Goal: Task Accomplishment & Management: Use online tool/utility

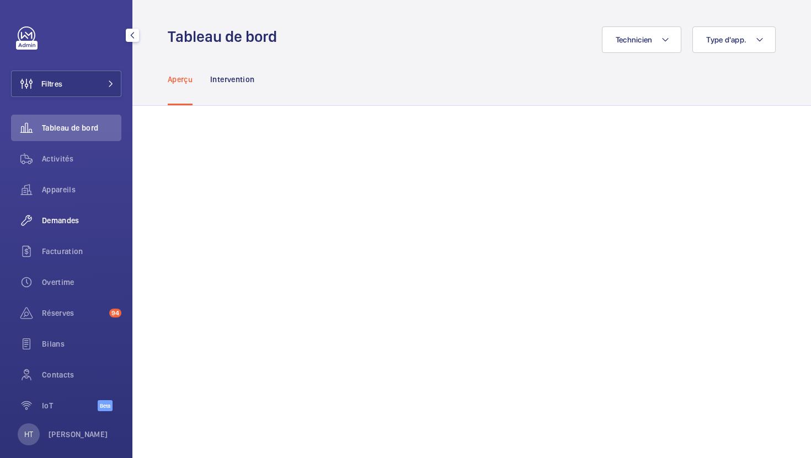
click at [60, 225] on span "Demandes" at bounding box center [81, 220] width 79 height 11
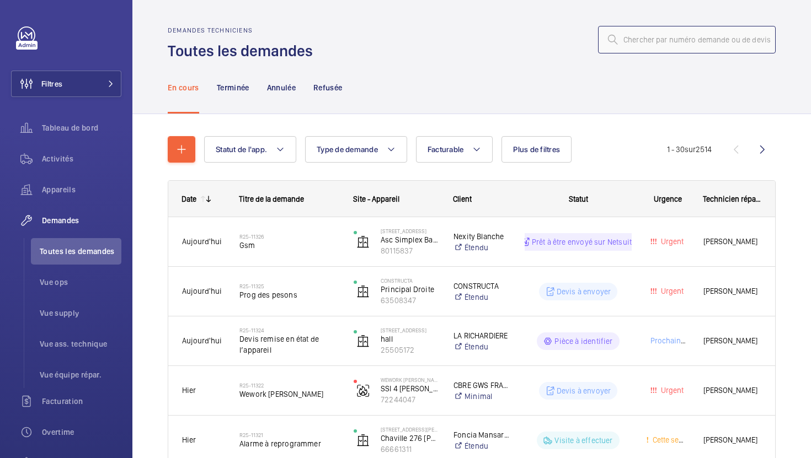
click at [675, 39] on input "text" at bounding box center [687, 40] width 178 height 28
paste input "R25-11309"
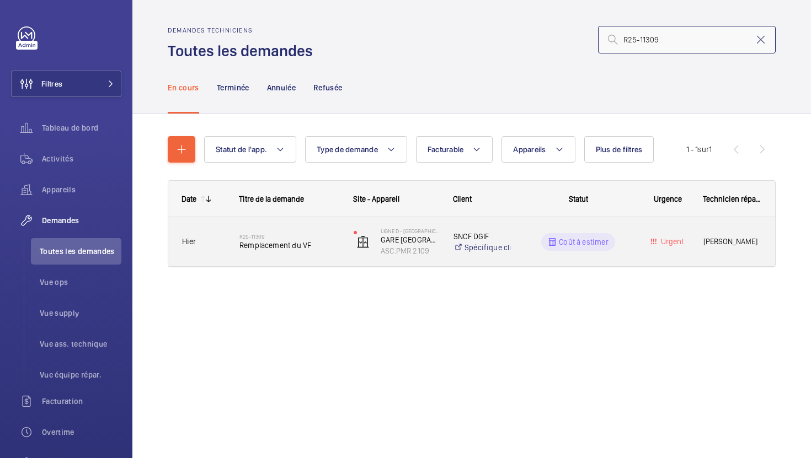
type input "R25-11309"
click at [307, 259] on div "R25-11309 Remplacement du VF" at bounding box center [282, 242] width 113 height 50
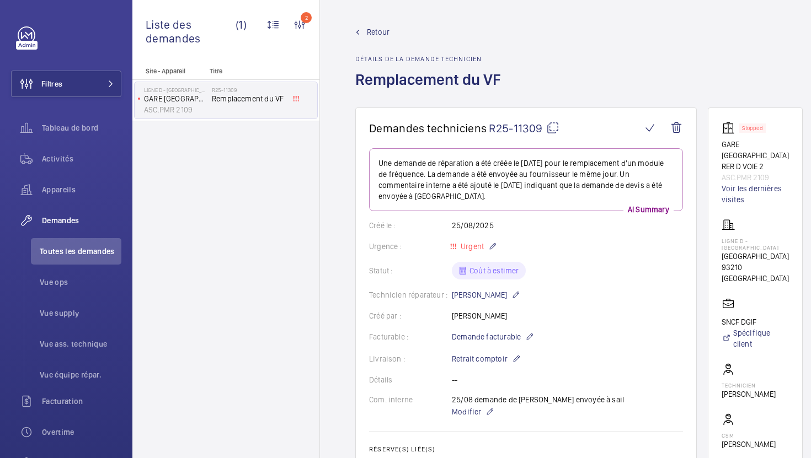
click at [546, 125] on mat-icon at bounding box center [552, 127] width 13 height 13
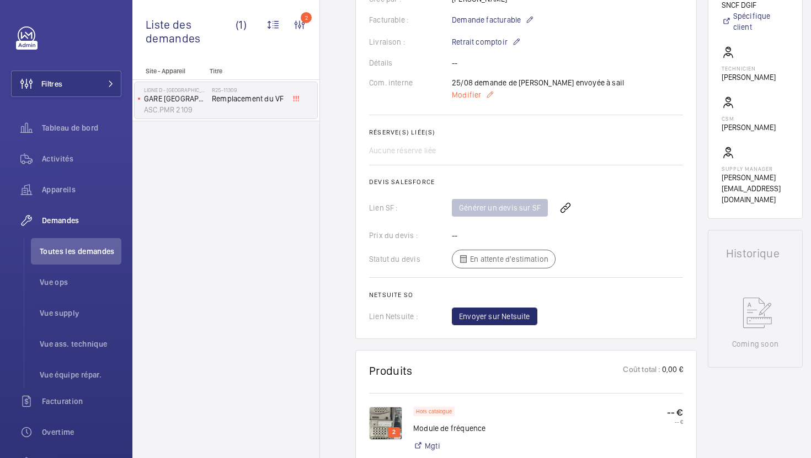
scroll to position [411, 0]
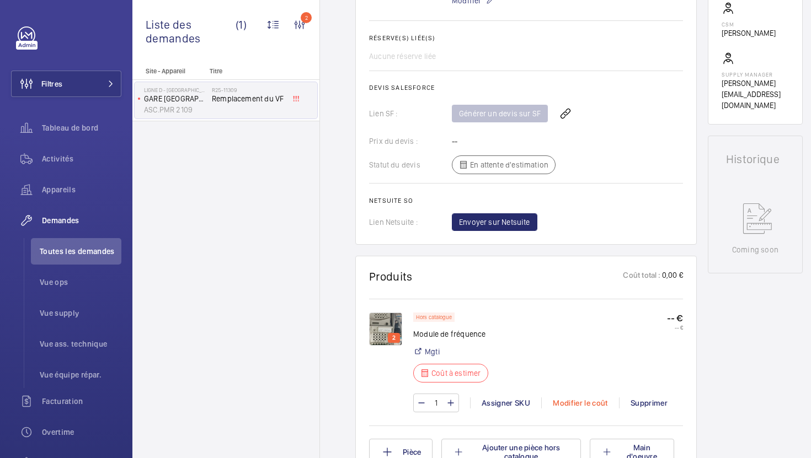
click at [572, 406] on div "Modifier le coût" at bounding box center [580, 403] width 78 height 11
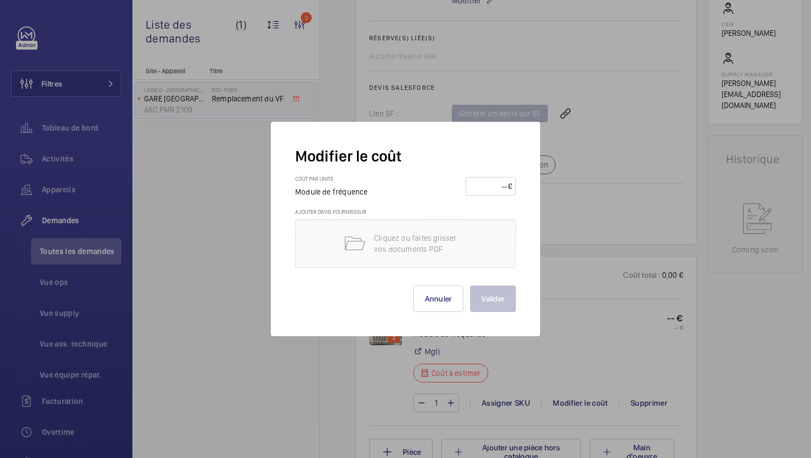
click at [479, 184] on input "number" at bounding box center [488, 187] width 39 height 18
type input "4300"
click at [508, 308] on button "Valider" at bounding box center [493, 299] width 46 height 26
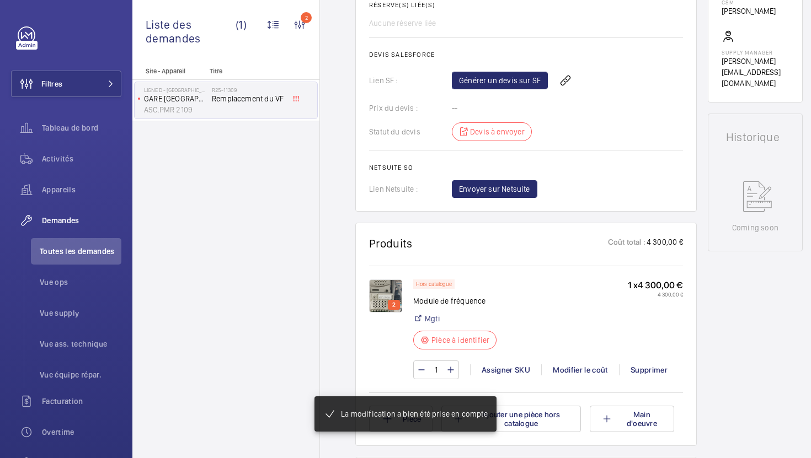
scroll to position [445, 0]
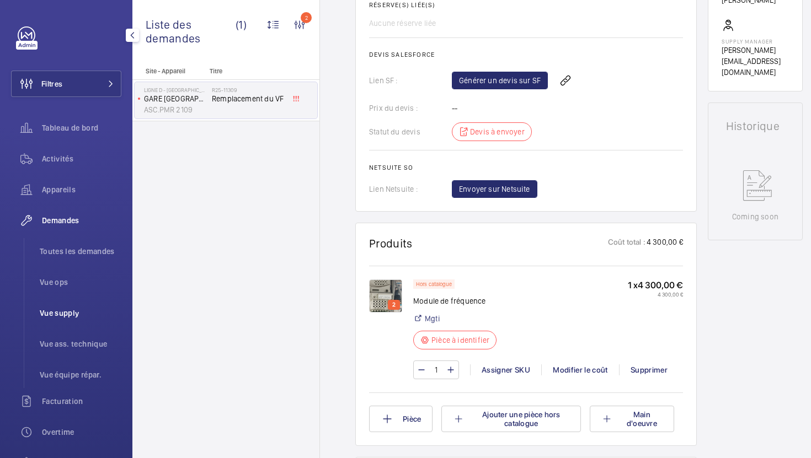
click at [79, 320] on li "Vue supply" at bounding box center [76, 313] width 90 height 26
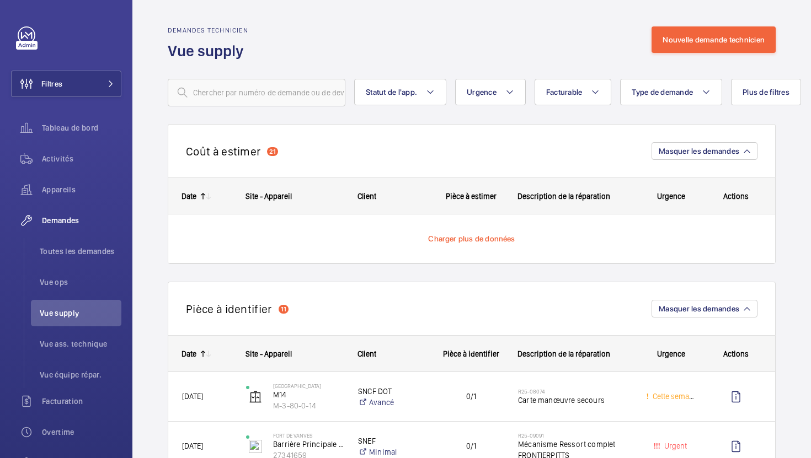
click at [443, 240] on span "Charger plus de données" at bounding box center [471, 238] width 87 height 9
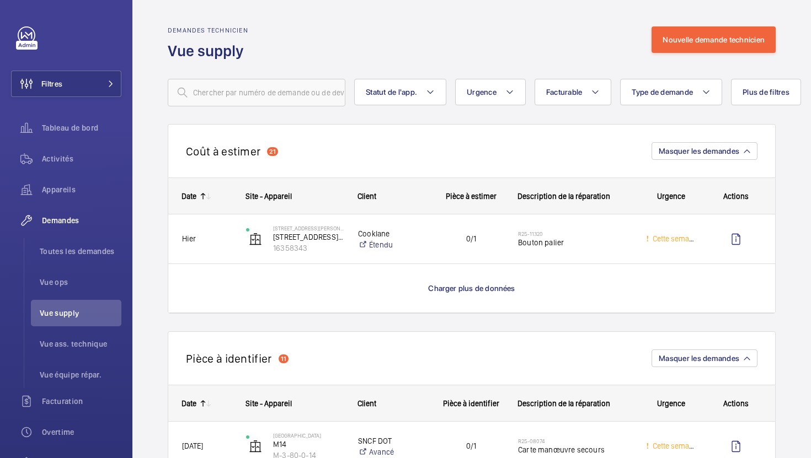
click at [466, 296] on wm-front-load-more-cell "Charger plus de données" at bounding box center [471, 288] width 607 height 49
click at [467, 293] on p "Charger plus de données" at bounding box center [471, 288] width 87 height 11
click at [472, 286] on span "Charger plus de données" at bounding box center [471, 288] width 87 height 9
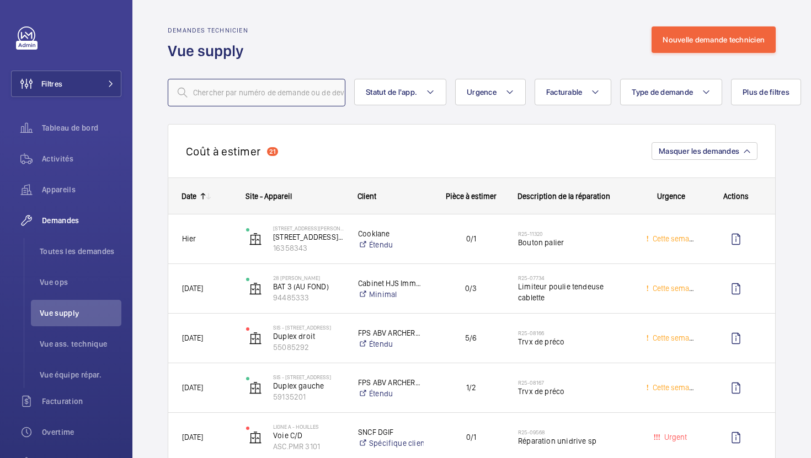
click at [256, 104] on input "text" at bounding box center [257, 93] width 178 height 28
click at [250, 84] on input "text" at bounding box center [257, 93] width 178 height 28
paste input "R25-11309"
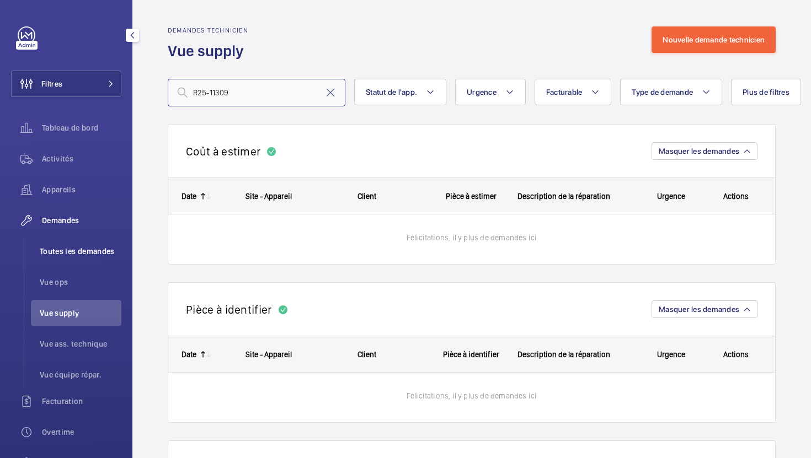
type input "R25-11309"
click at [77, 264] on li "Toutes les demandes" at bounding box center [76, 251] width 90 height 26
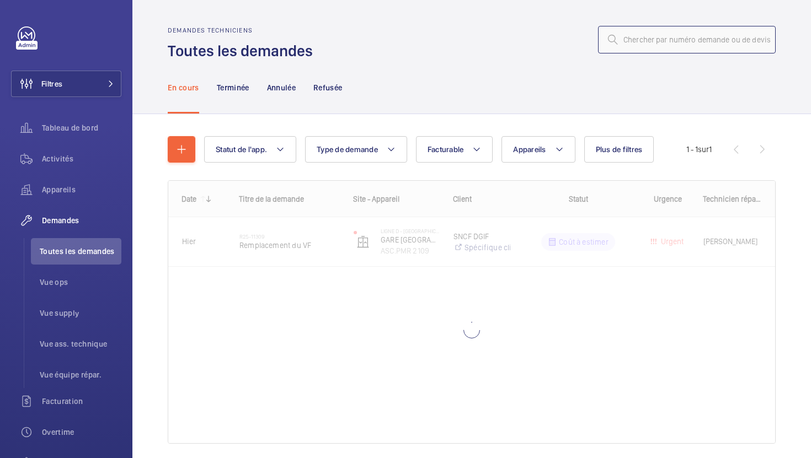
click at [667, 35] on input "text" at bounding box center [687, 40] width 178 height 28
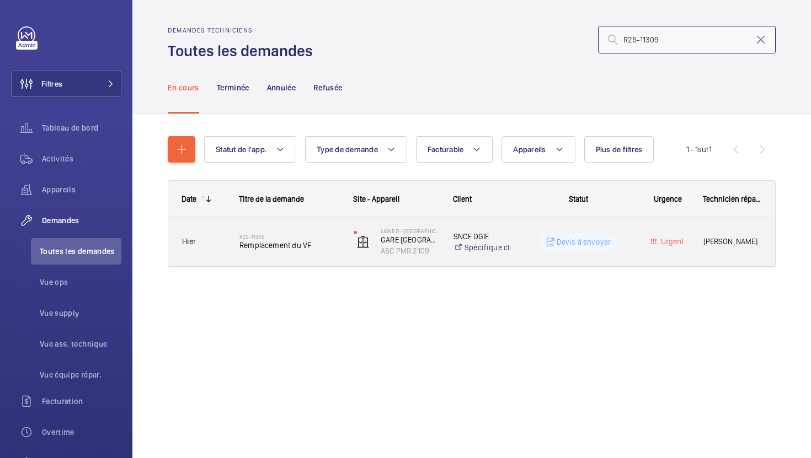
type input "R25-11309"
click at [326, 259] on div "R25-11309 Remplacement du VF" at bounding box center [282, 242] width 113 height 50
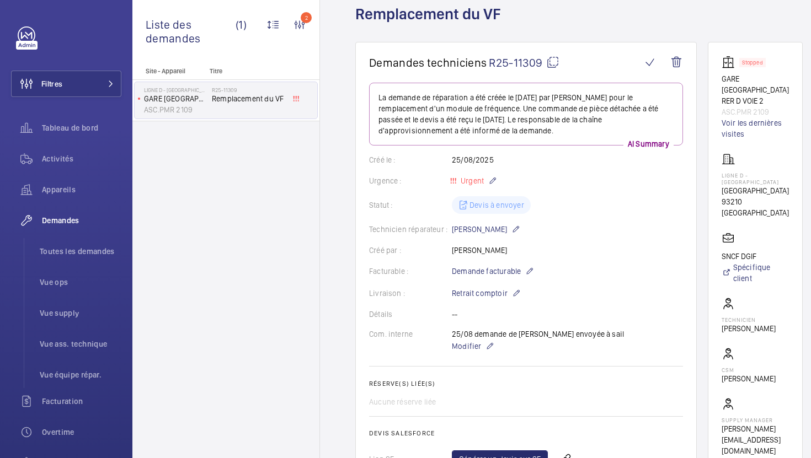
scroll to position [90, 0]
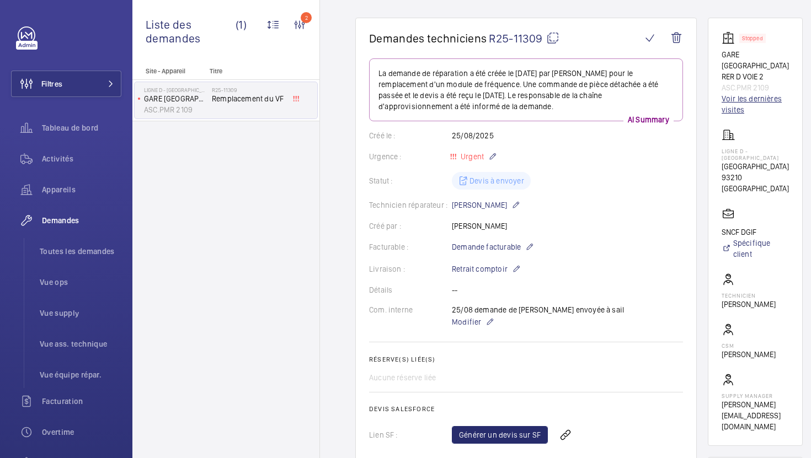
click at [744, 102] on link "Voir les dernières visites" at bounding box center [754, 104] width 67 height 22
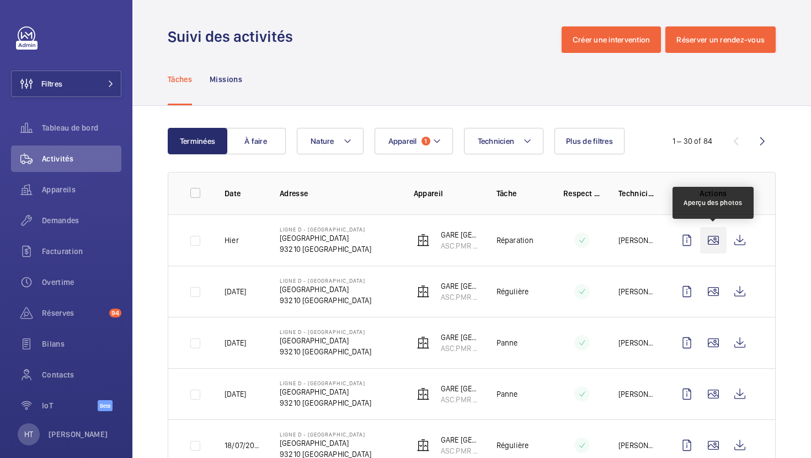
click at [710, 244] on wm-front-icon-button at bounding box center [713, 240] width 26 height 26
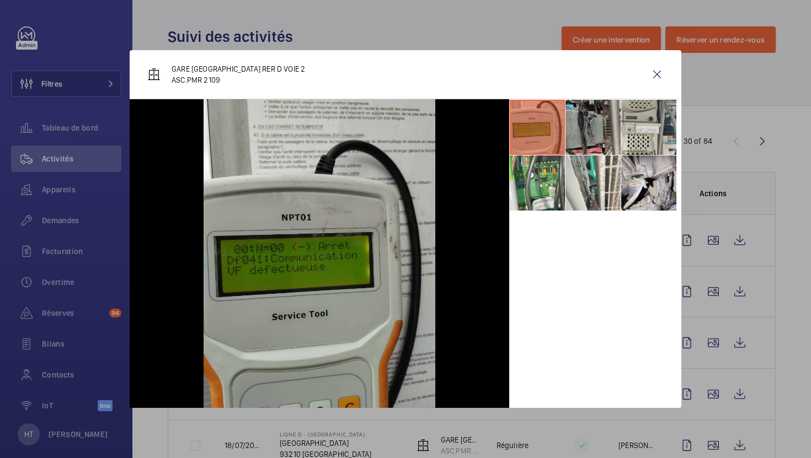
click at [606, 130] on li at bounding box center [592, 127] width 55 height 55
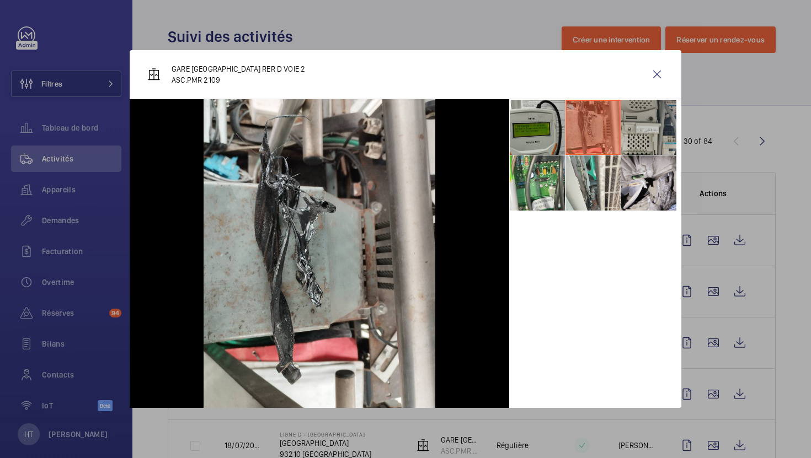
click at [649, 138] on li at bounding box center [648, 127] width 55 height 55
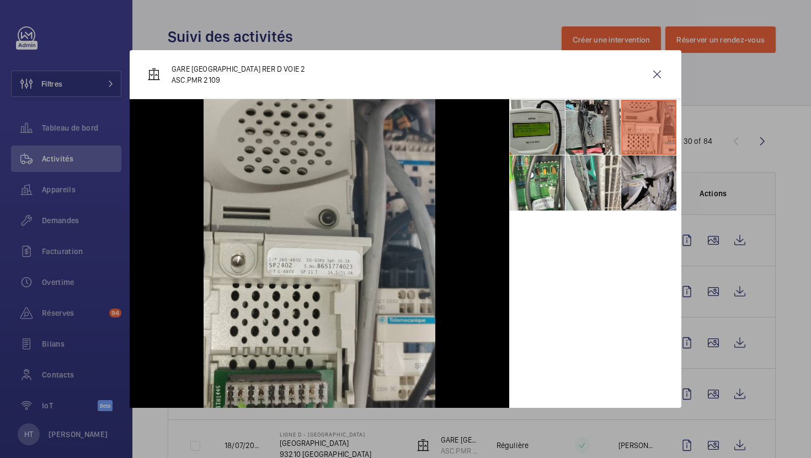
click at [641, 188] on li at bounding box center [648, 183] width 55 height 55
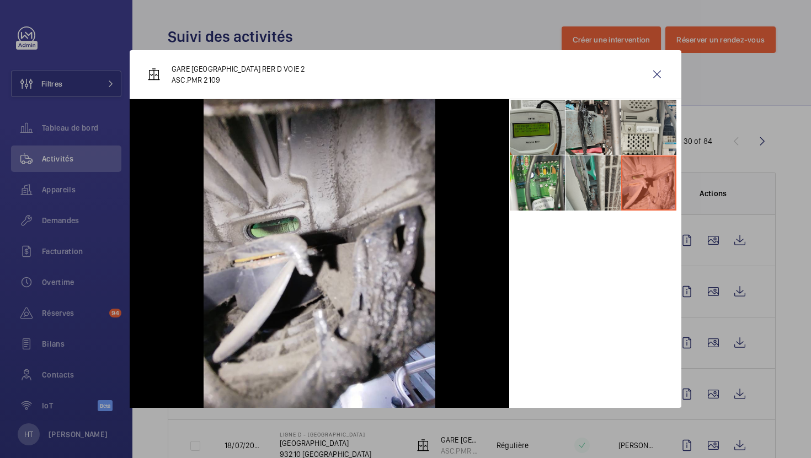
click at [611, 187] on li at bounding box center [592, 183] width 55 height 55
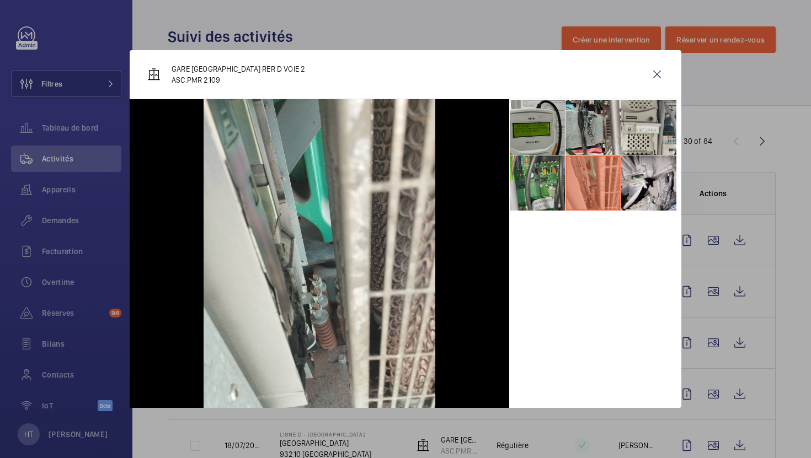
click at [548, 188] on li at bounding box center [537, 183] width 55 height 55
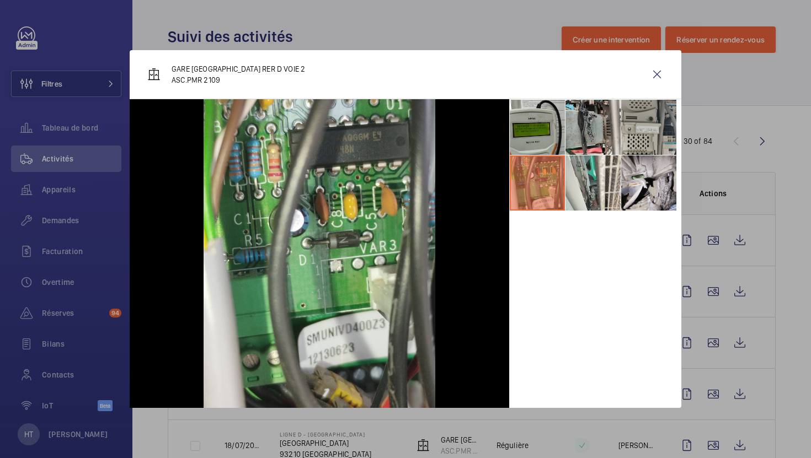
click at [635, 131] on li at bounding box center [648, 127] width 55 height 55
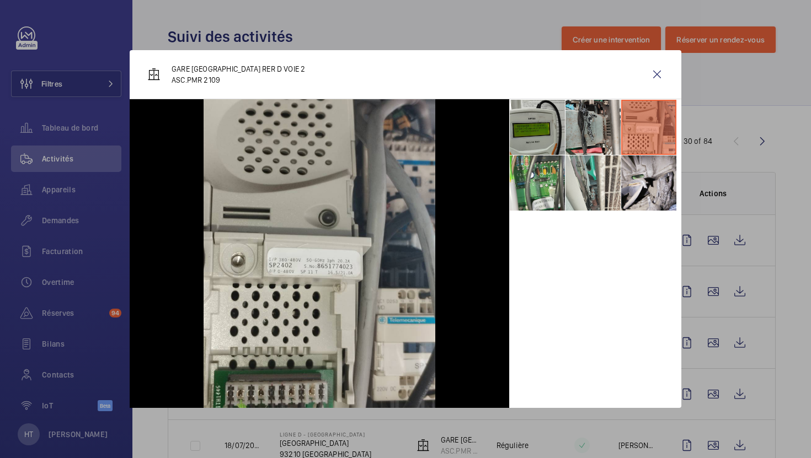
click at [735, 219] on div at bounding box center [405, 229] width 811 height 458
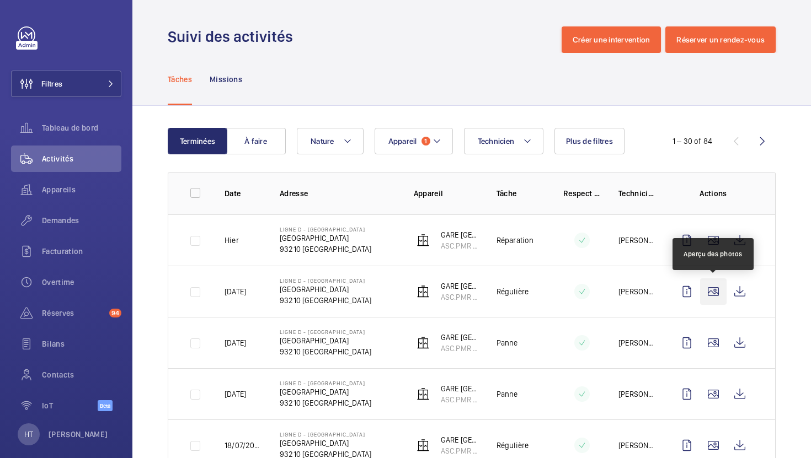
click at [709, 296] on wm-front-icon-button at bounding box center [713, 292] width 26 height 26
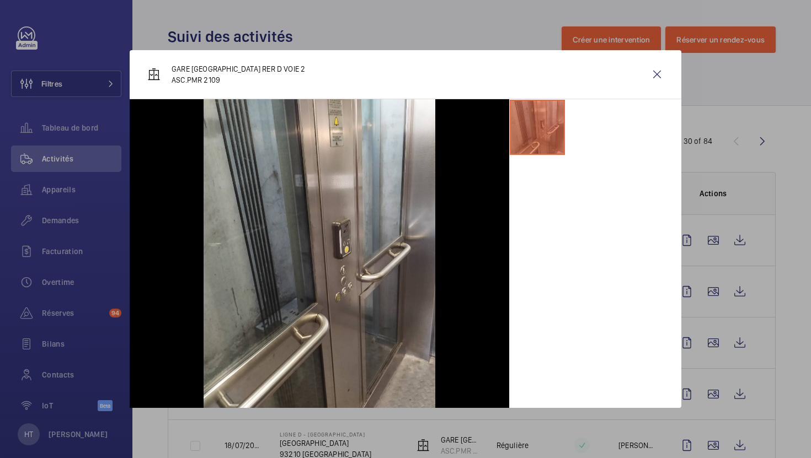
click at [765, 231] on div at bounding box center [405, 229] width 811 height 458
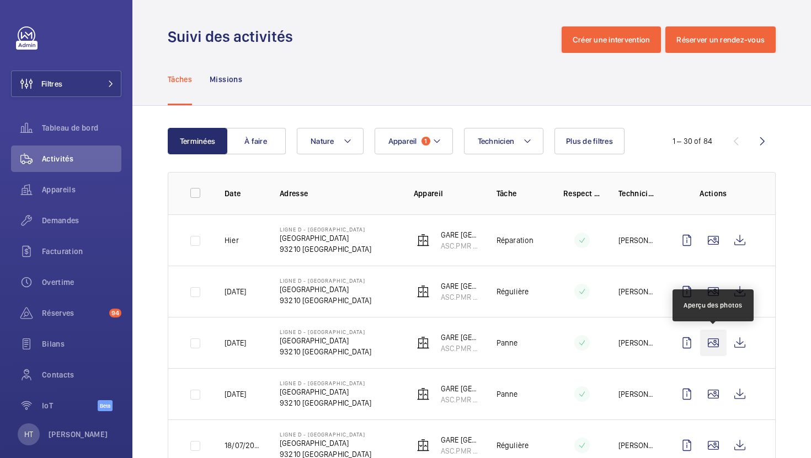
click at [715, 342] on wm-front-icon-button at bounding box center [713, 343] width 26 height 26
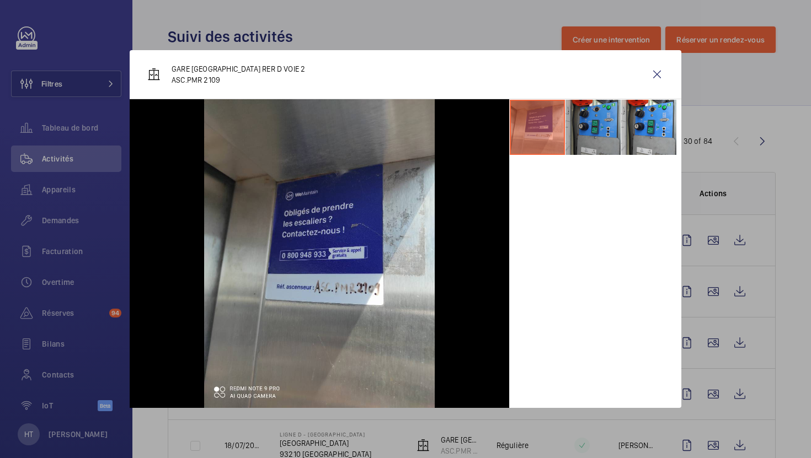
click at [601, 116] on li at bounding box center [592, 127] width 55 height 55
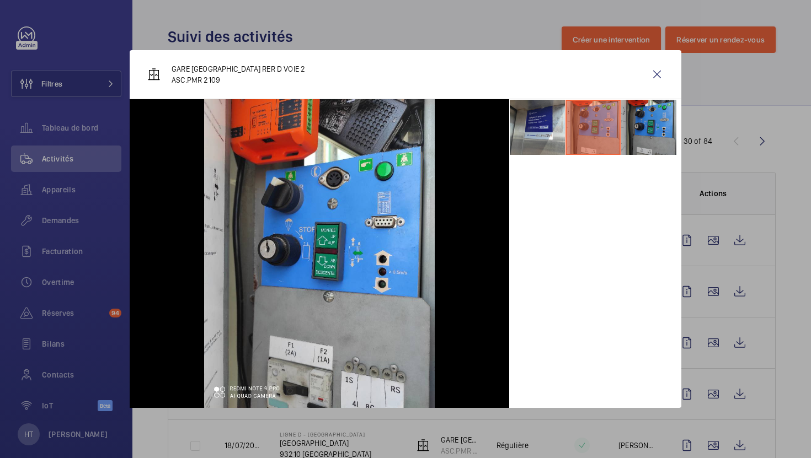
click at [644, 135] on li at bounding box center [648, 127] width 55 height 55
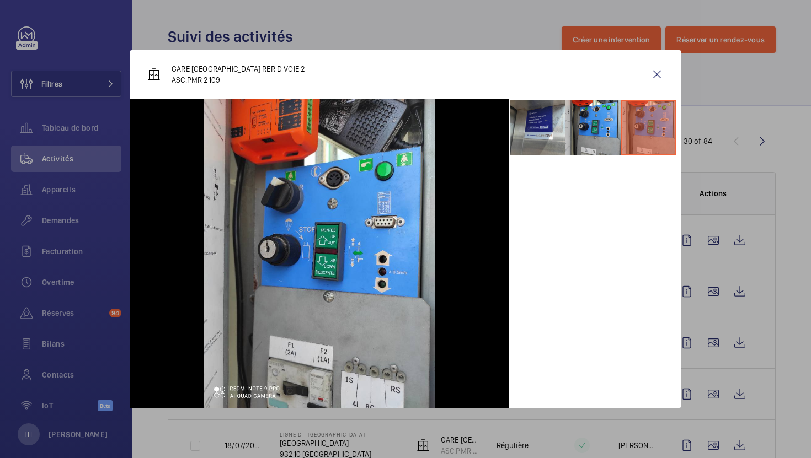
click at [770, 228] on div at bounding box center [405, 229] width 811 height 458
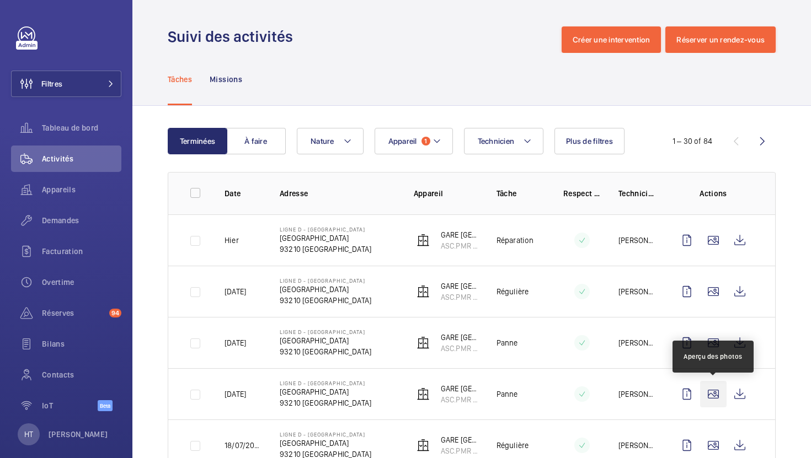
click at [714, 392] on wm-front-icon-button at bounding box center [713, 394] width 26 height 26
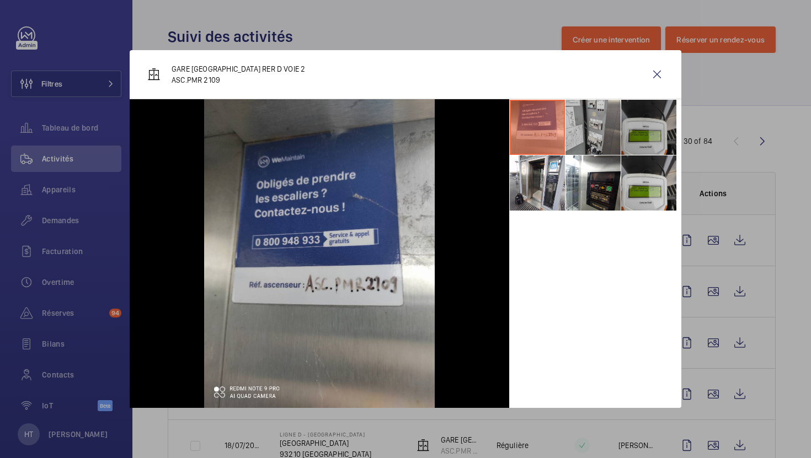
click at [647, 151] on li at bounding box center [648, 127] width 55 height 55
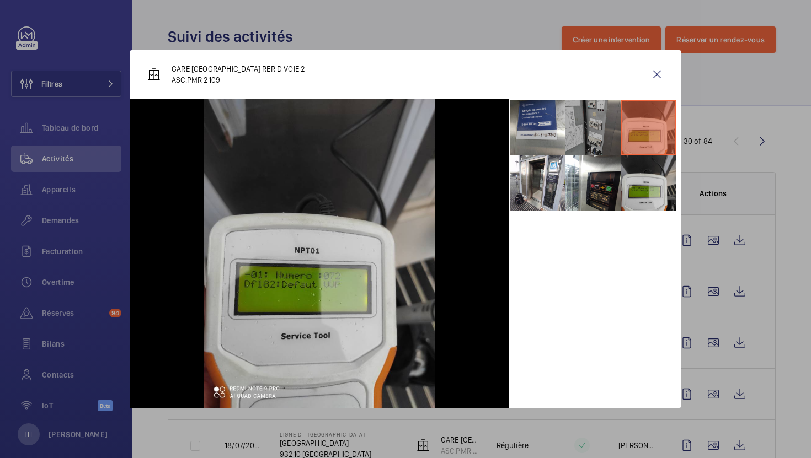
click at [586, 135] on li at bounding box center [592, 127] width 55 height 55
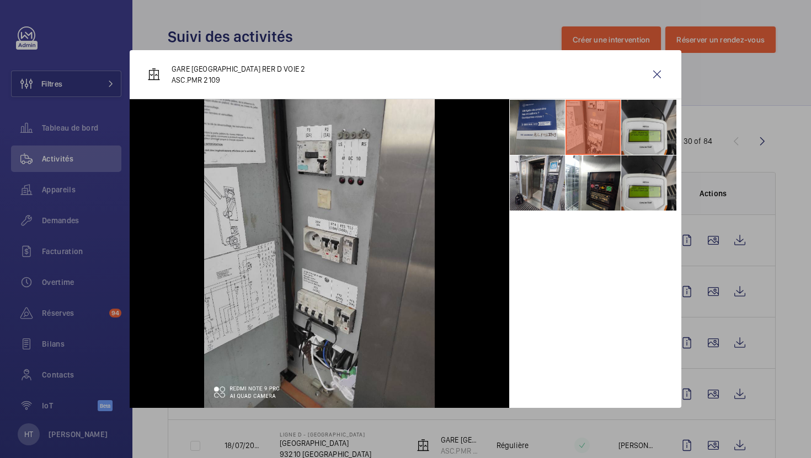
click at [563, 182] on li at bounding box center [537, 183] width 55 height 55
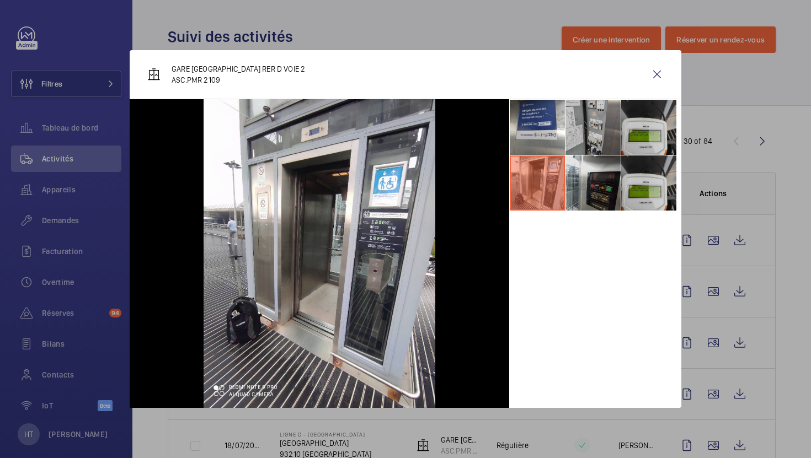
click at [587, 183] on li at bounding box center [592, 183] width 55 height 55
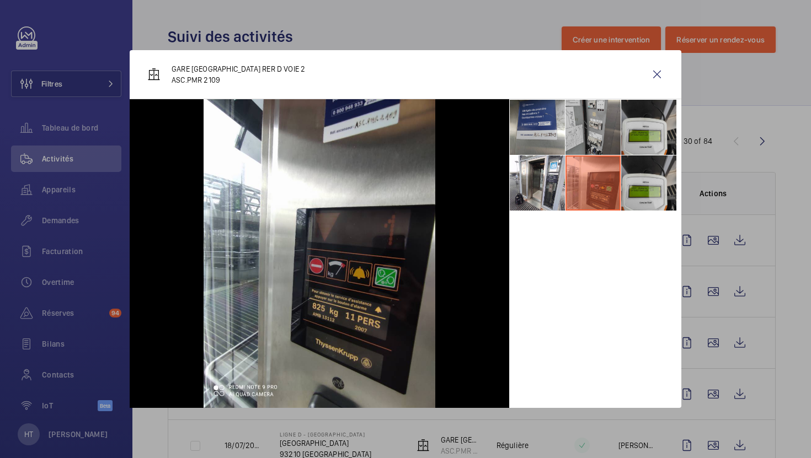
click at [619, 189] on li at bounding box center [592, 183] width 55 height 55
click at [643, 191] on li at bounding box center [648, 183] width 55 height 55
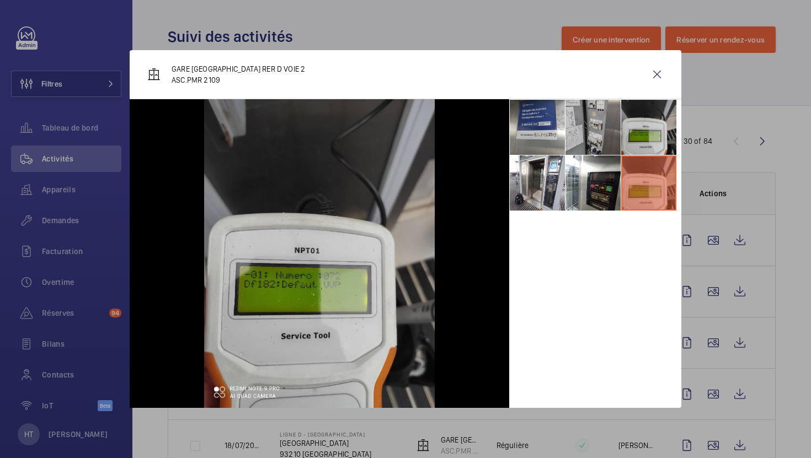
click at [785, 315] on div at bounding box center [405, 229] width 811 height 458
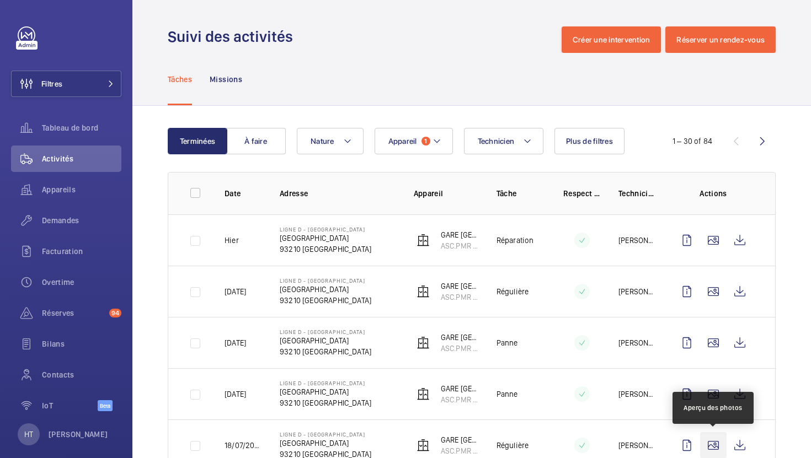
click at [711, 442] on wm-front-icon-button at bounding box center [713, 445] width 26 height 26
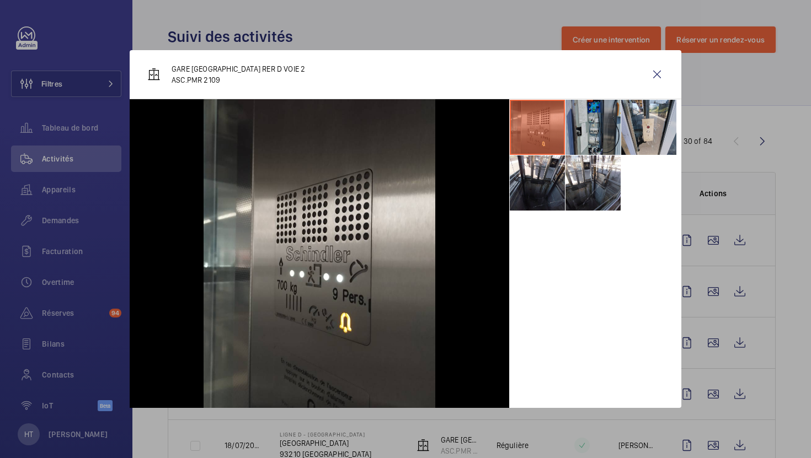
click at [601, 136] on li at bounding box center [592, 127] width 55 height 55
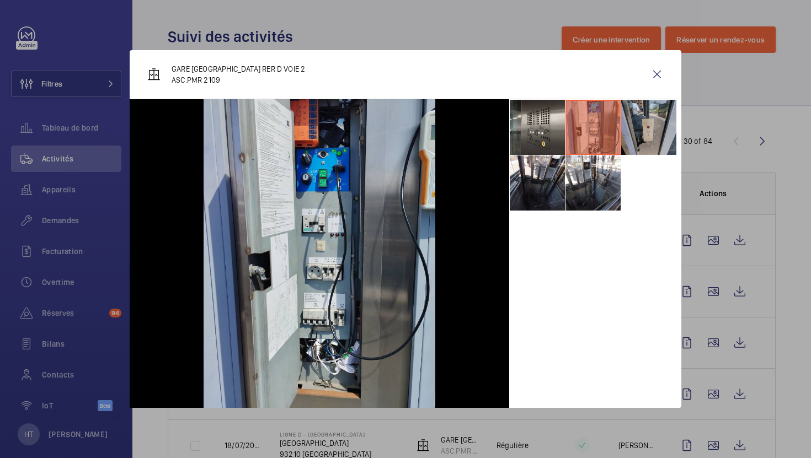
click at [641, 141] on li at bounding box center [648, 127] width 55 height 55
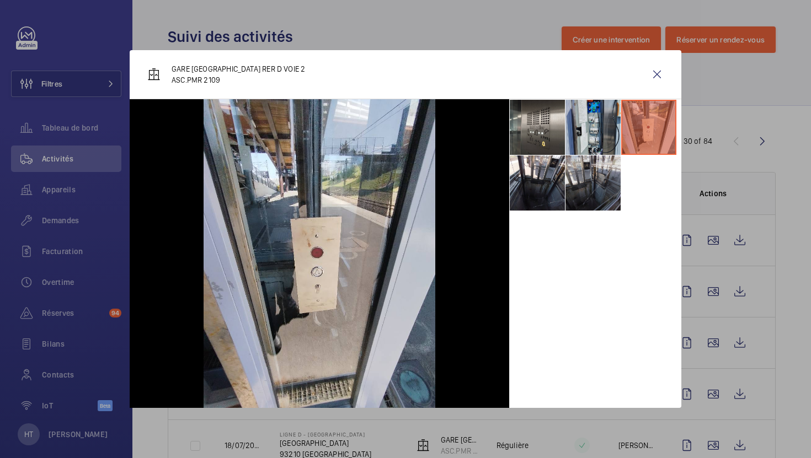
click at [611, 183] on li at bounding box center [592, 183] width 55 height 55
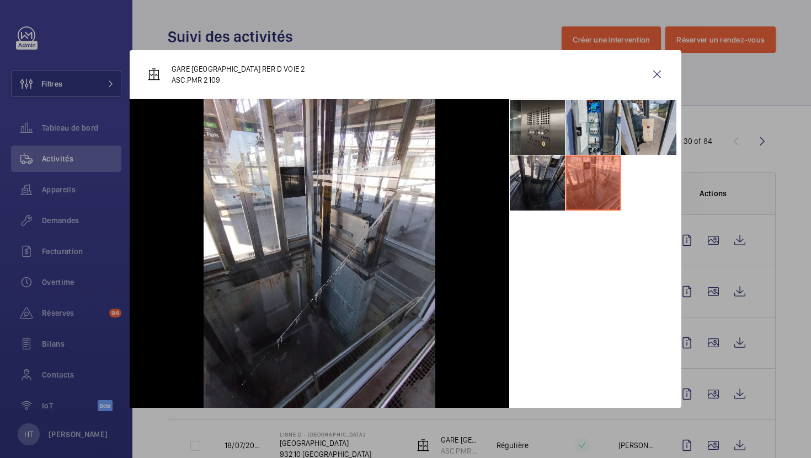
click at [545, 174] on li at bounding box center [537, 183] width 55 height 55
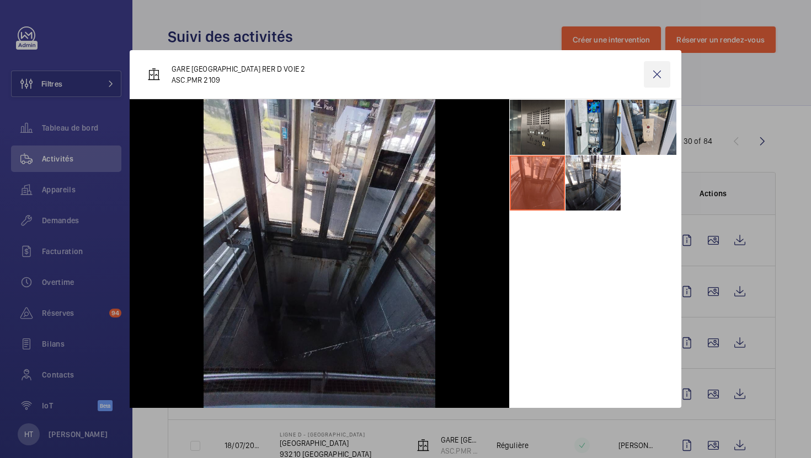
click at [662, 79] on wm-front-icon-button at bounding box center [657, 74] width 26 height 26
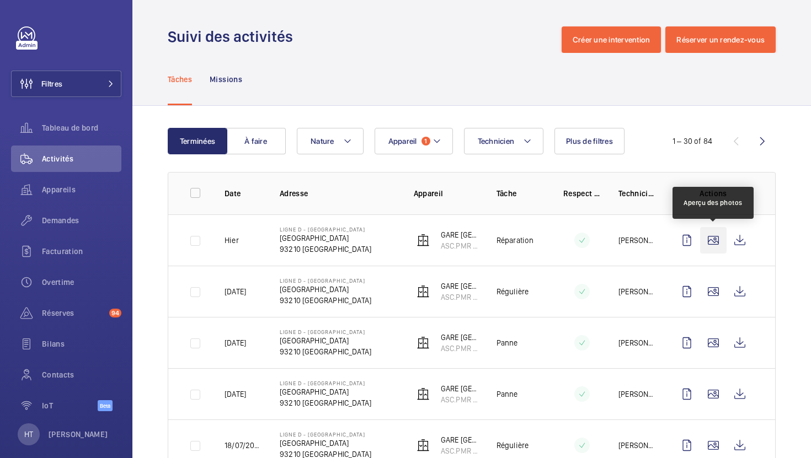
click at [705, 250] on wm-front-icon-button at bounding box center [713, 240] width 26 height 26
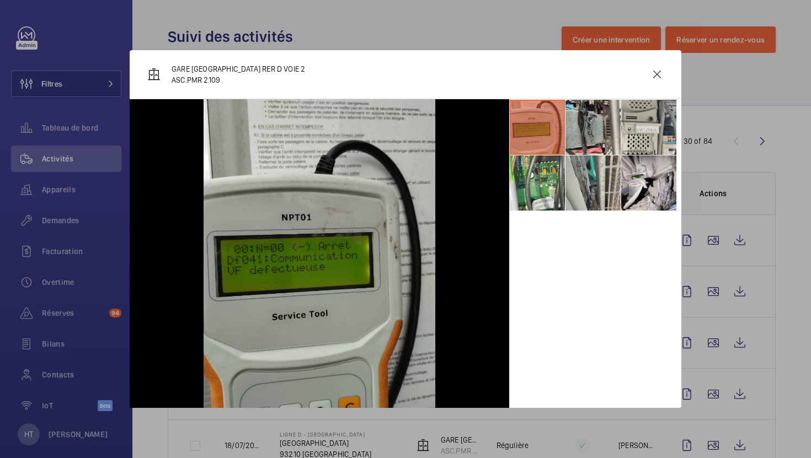
click at [585, 194] on li at bounding box center [592, 183] width 55 height 55
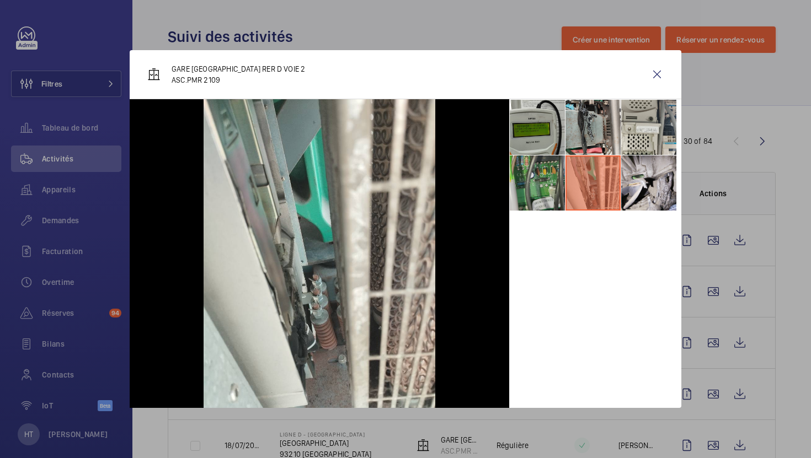
click at [556, 189] on li at bounding box center [537, 183] width 55 height 55
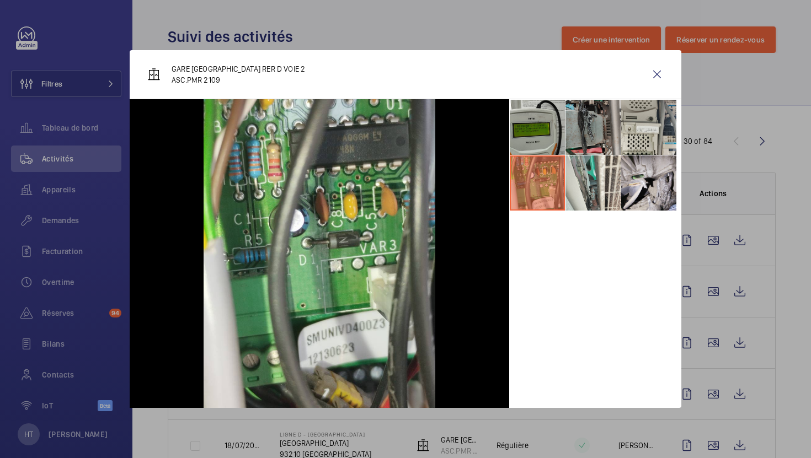
click at [593, 141] on li at bounding box center [592, 127] width 55 height 55
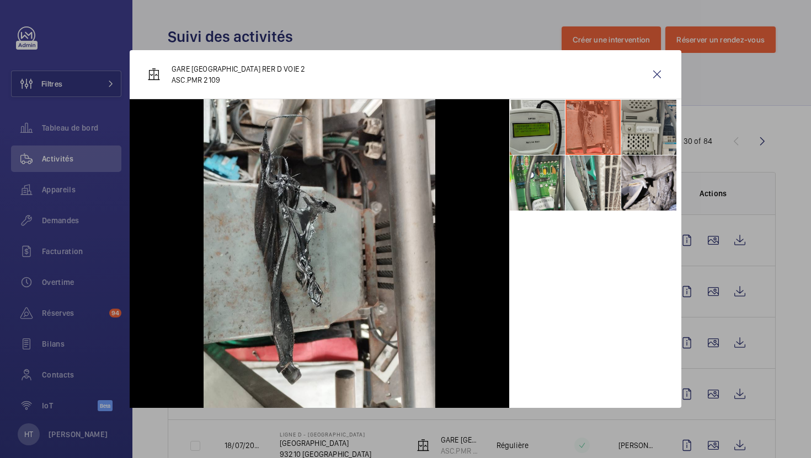
click at [627, 141] on li at bounding box center [648, 127] width 55 height 55
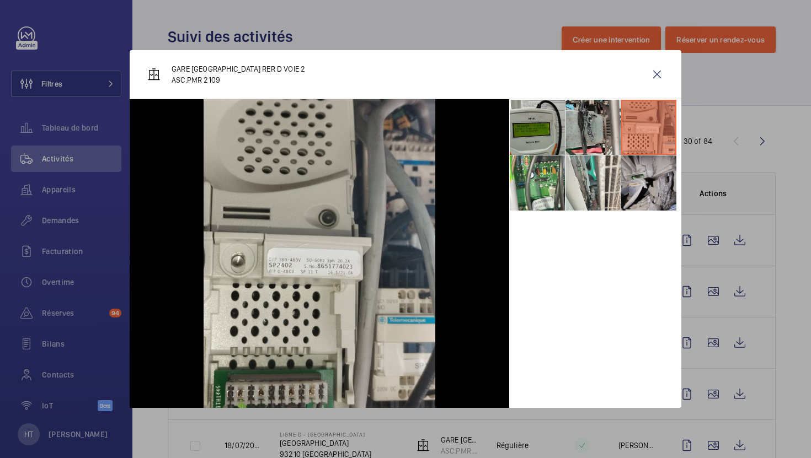
click at [646, 182] on li at bounding box center [648, 183] width 55 height 55
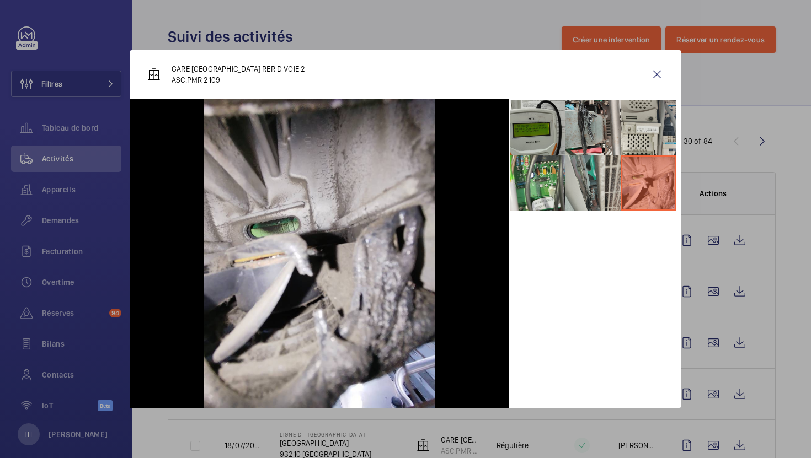
click at [616, 185] on li at bounding box center [592, 183] width 55 height 55
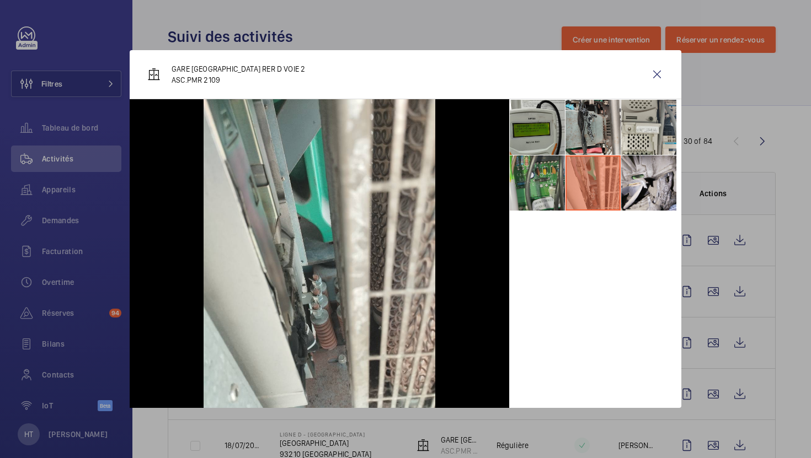
click at [553, 184] on li at bounding box center [537, 183] width 55 height 55
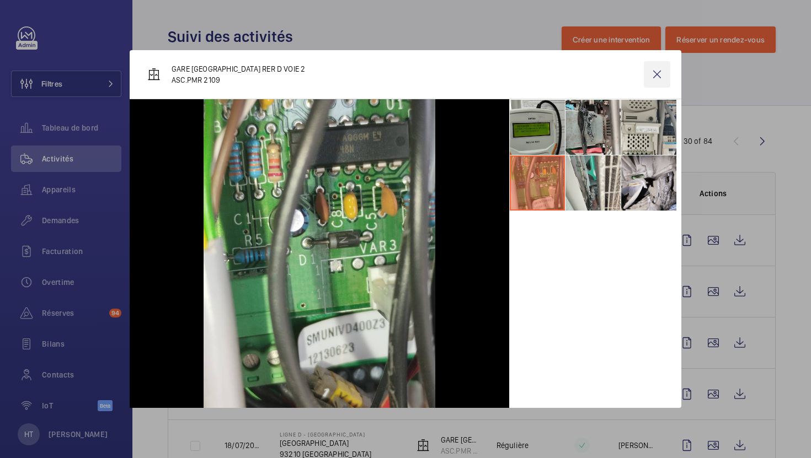
click at [658, 82] on wm-front-icon-button at bounding box center [657, 74] width 26 height 26
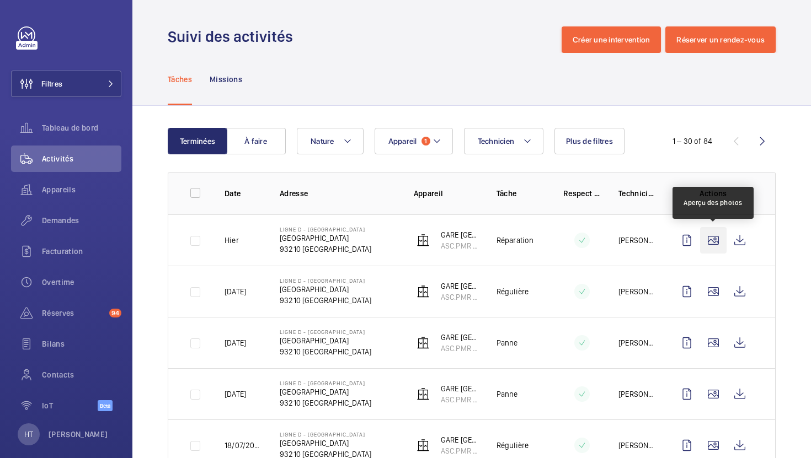
click at [719, 244] on wm-front-icon-button at bounding box center [713, 240] width 26 height 26
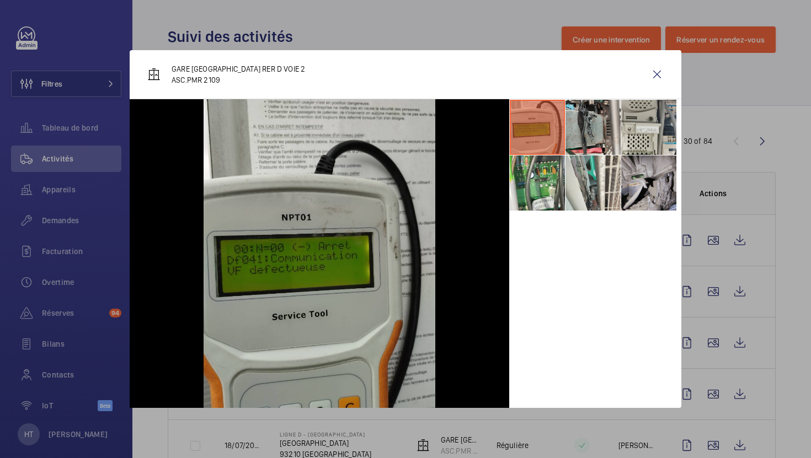
click at [661, 196] on li at bounding box center [648, 183] width 55 height 55
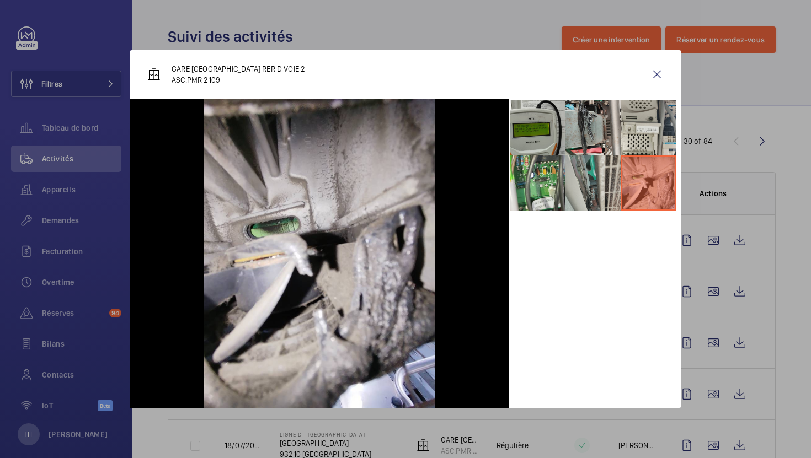
click at [605, 190] on li at bounding box center [592, 183] width 55 height 55
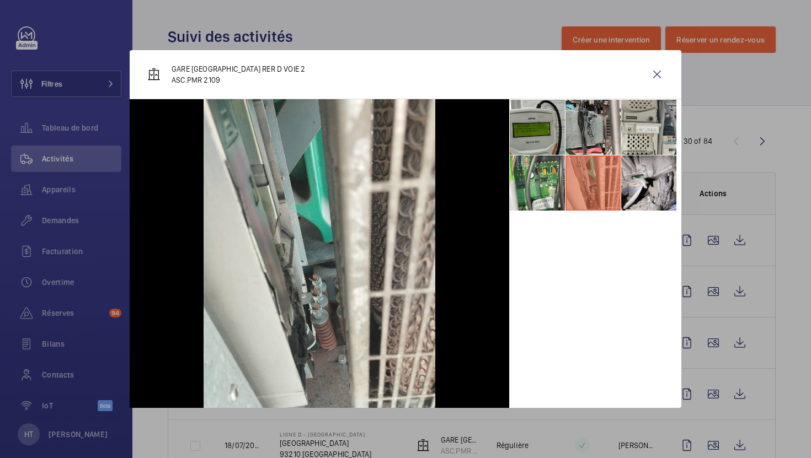
click at [703, 259] on div at bounding box center [405, 229] width 811 height 458
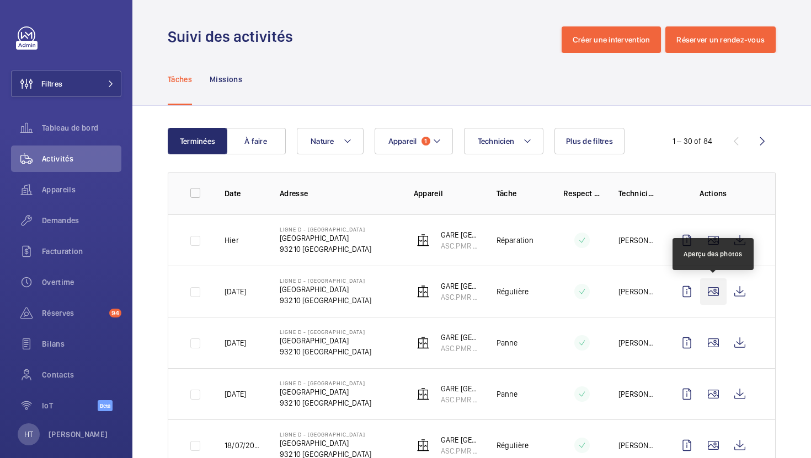
click at [720, 298] on wm-front-icon-button at bounding box center [713, 292] width 26 height 26
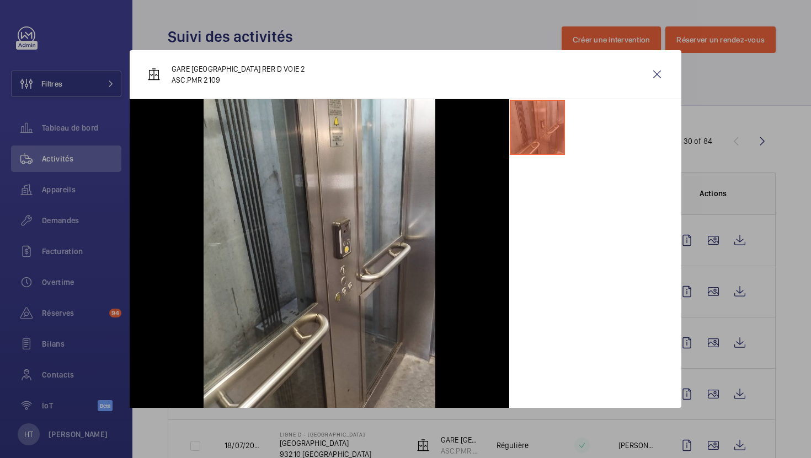
click at [727, 352] on div at bounding box center [405, 229] width 811 height 458
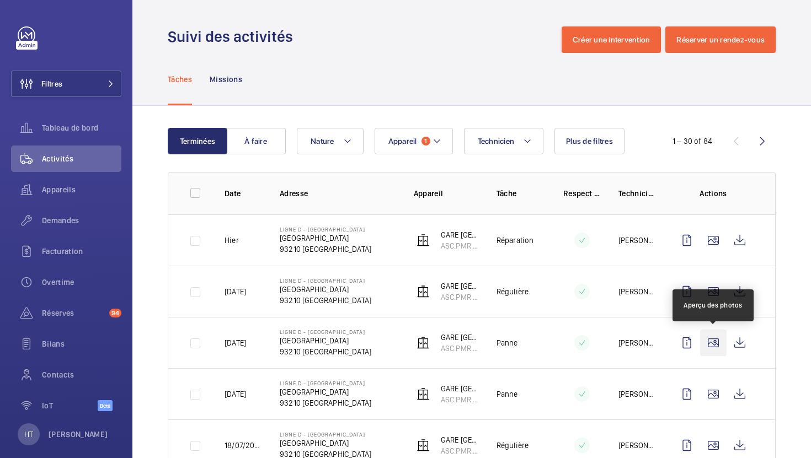
click at [713, 349] on wm-front-icon-button at bounding box center [713, 343] width 26 height 26
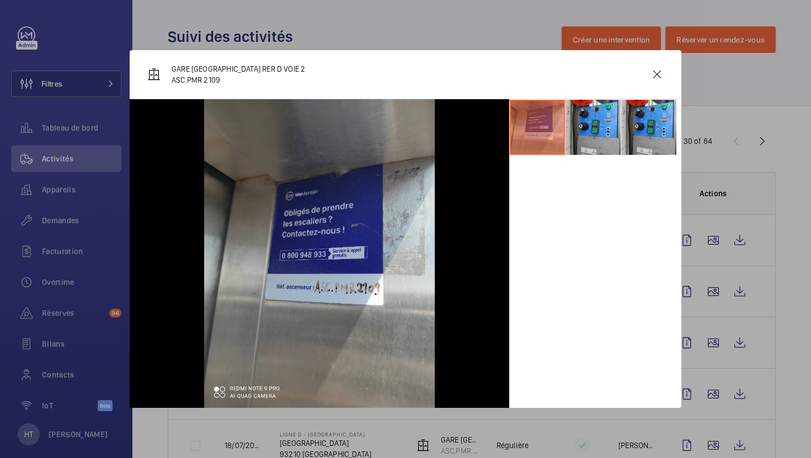
click at [781, 324] on div at bounding box center [405, 229] width 811 height 458
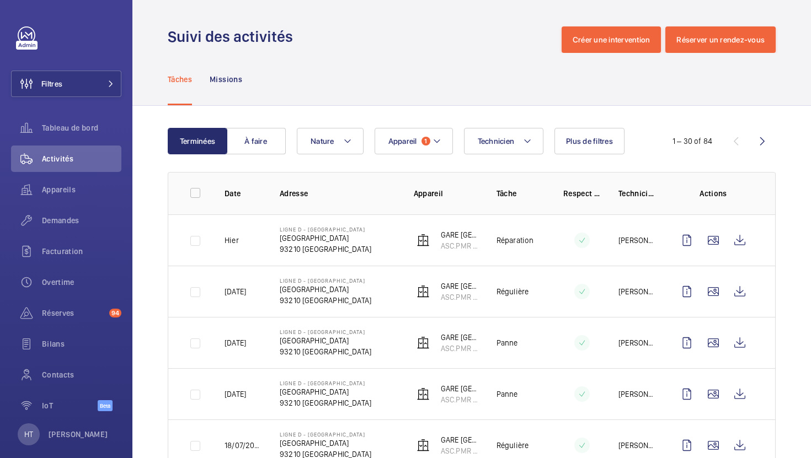
click at [711, 408] on td at bounding box center [715, 393] width 119 height 51
click at [711, 397] on wm-front-icon-button at bounding box center [713, 394] width 26 height 26
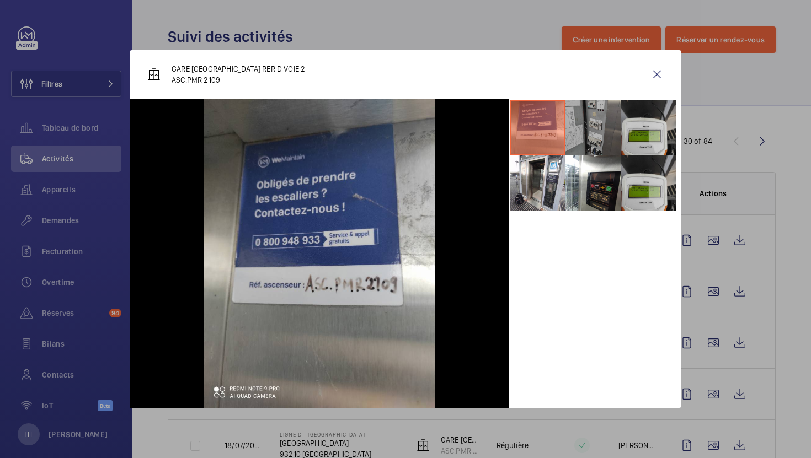
click at [593, 136] on li at bounding box center [592, 127] width 55 height 55
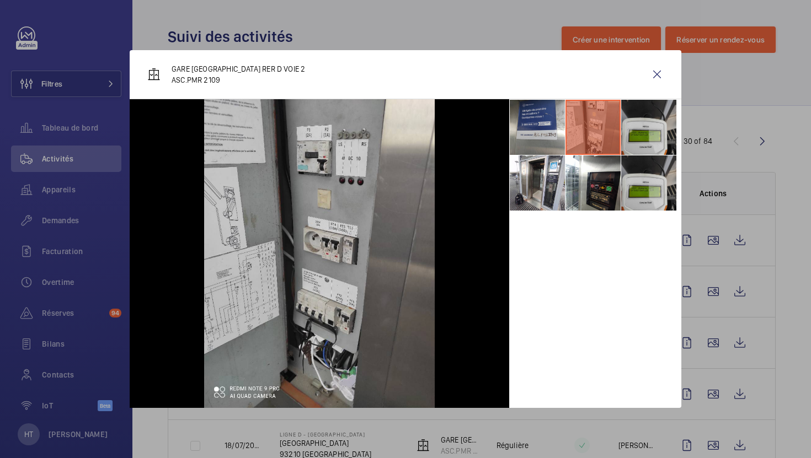
click at [704, 341] on div at bounding box center [405, 229] width 811 height 458
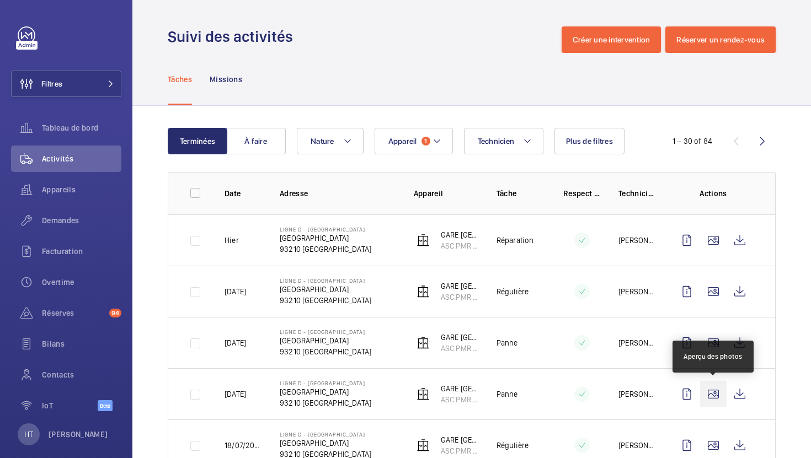
click at [709, 399] on wm-front-icon-button at bounding box center [713, 394] width 26 height 26
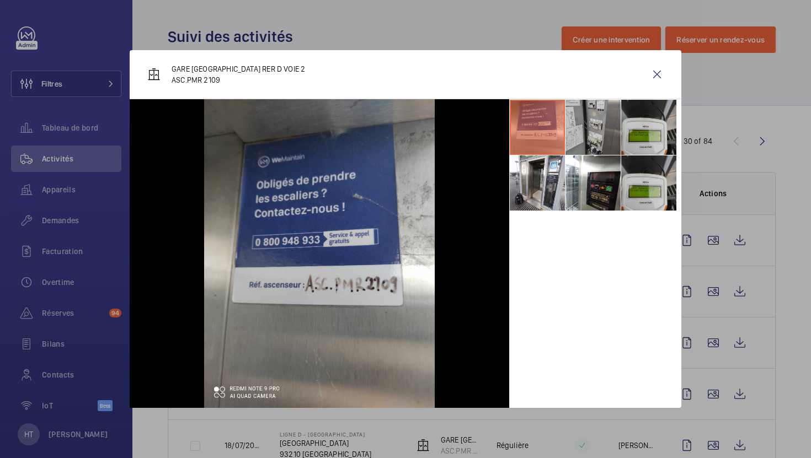
click at [772, 356] on div at bounding box center [405, 229] width 811 height 458
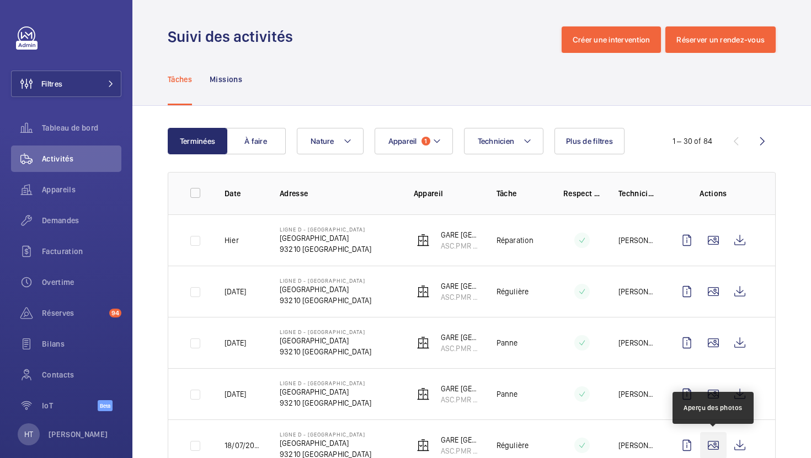
click at [720, 450] on wm-front-icon-button at bounding box center [713, 445] width 26 height 26
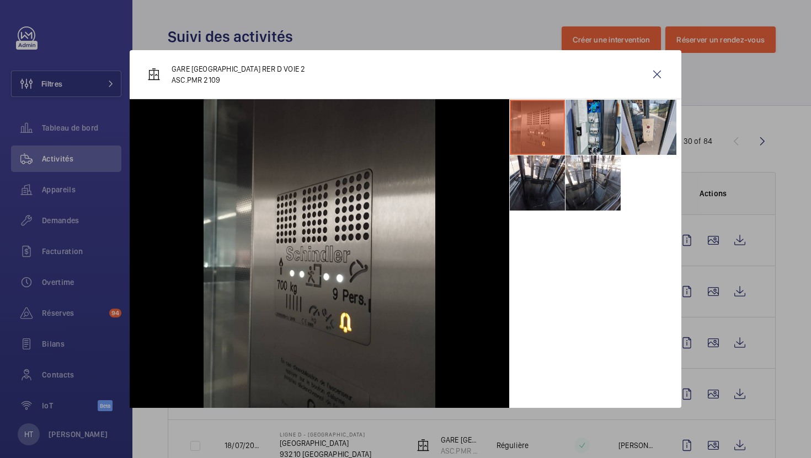
click at [777, 363] on div at bounding box center [405, 229] width 811 height 458
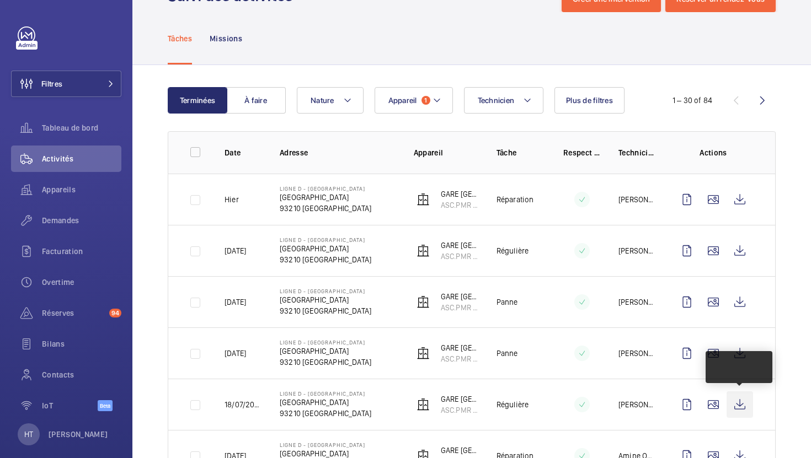
scroll to position [94, 0]
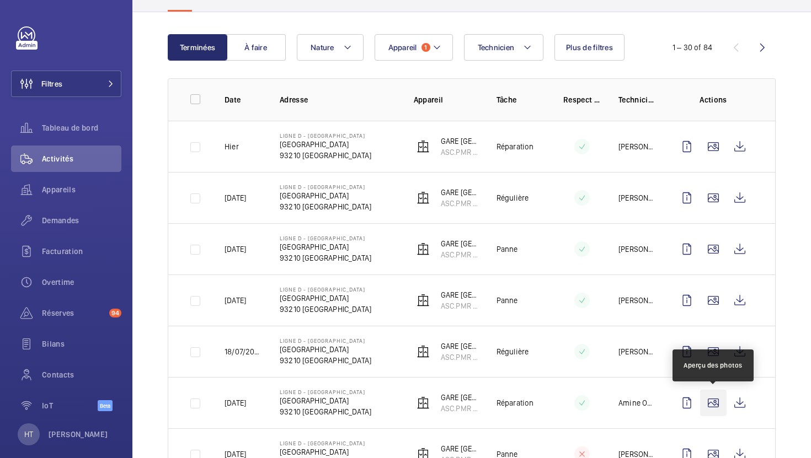
click at [715, 409] on wm-front-icon-button at bounding box center [713, 403] width 26 height 26
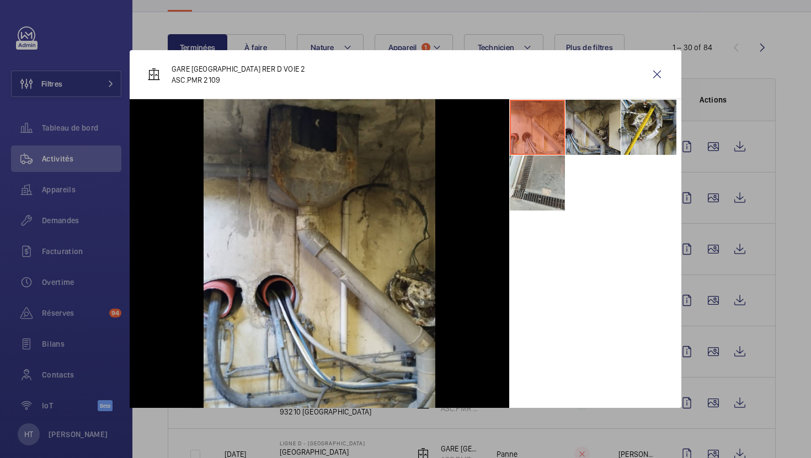
click at [609, 137] on li at bounding box center [592, 127] width 55 height 55
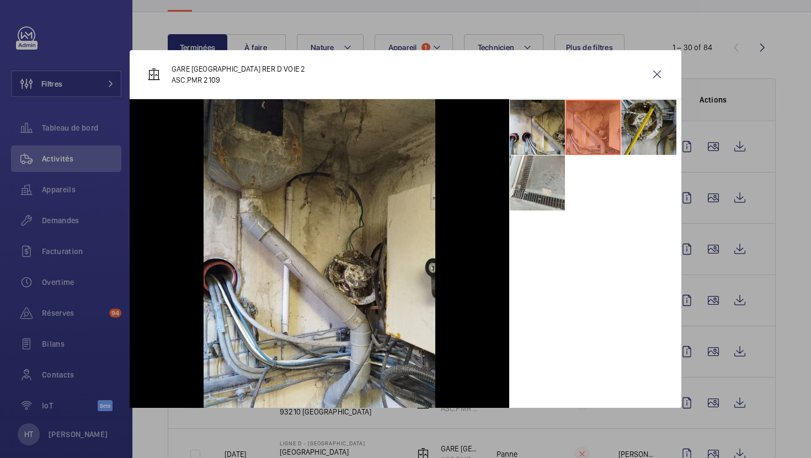
click at [649, 137] on li at bounding box center [648, 127] width 55 height 55
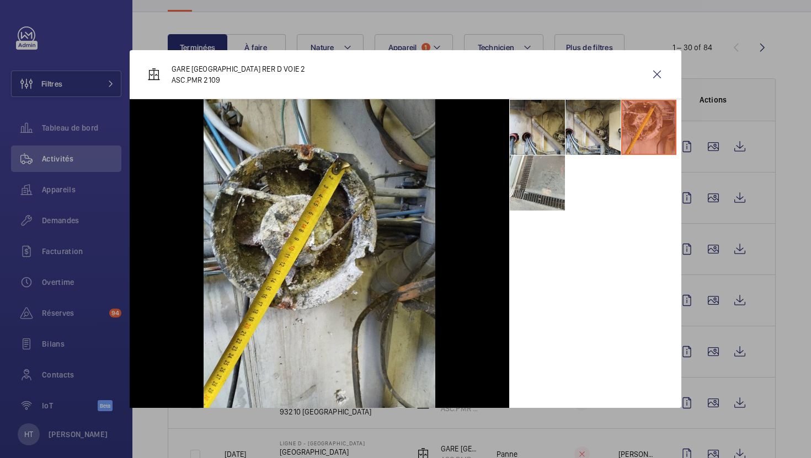
click at [695, 409] on div at bounding box center [405, 229] width 811 height 458
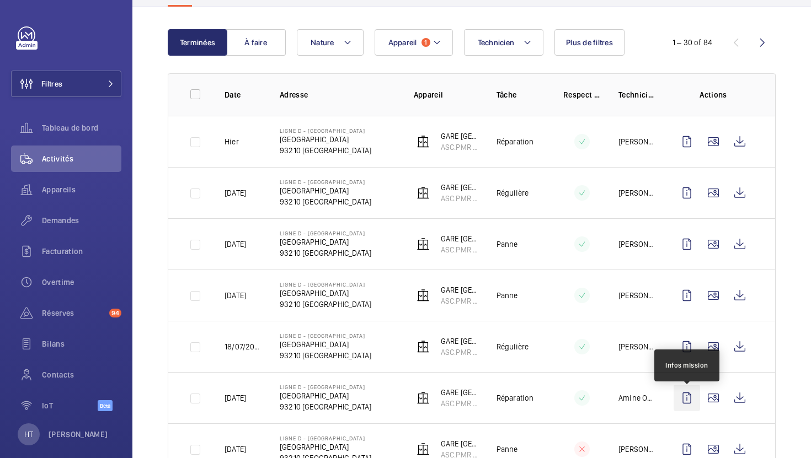
scroll to position [109, 0]
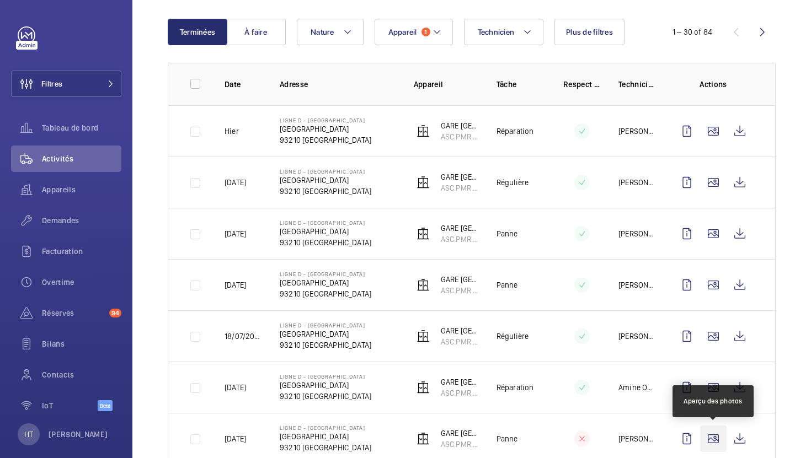
click at [707, 442] on wm-front-icon-button at bounding box center [713, 439] width 26 height 26
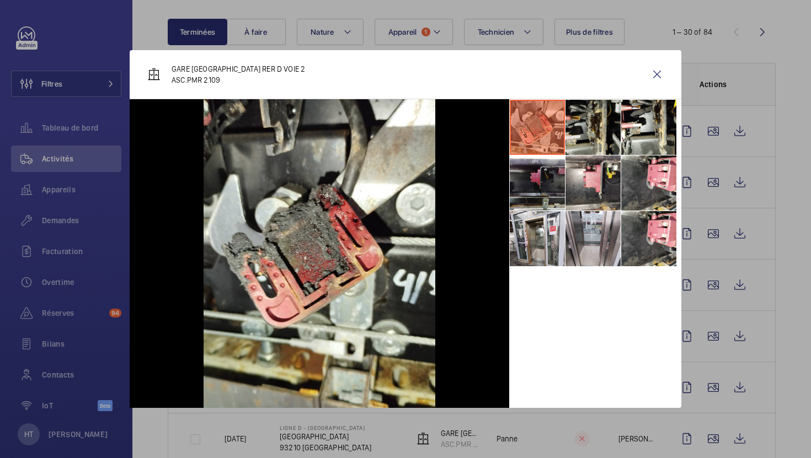
click at [586, 140] on li at bounding box center [592, 127] width 55 height 55
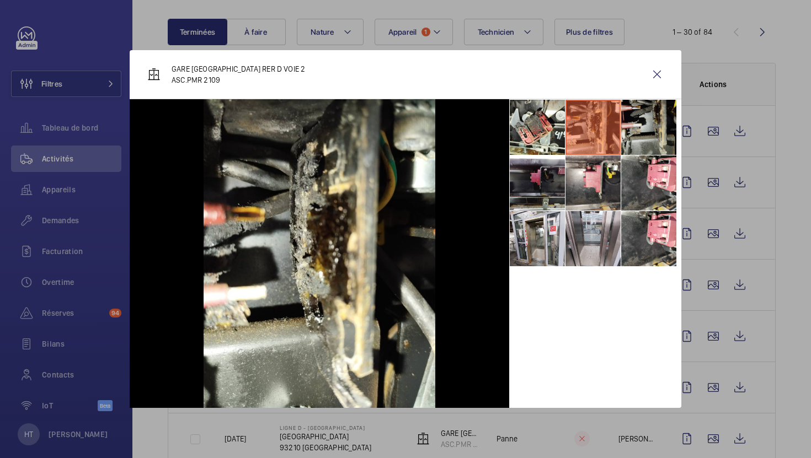
click at [650, 146] on li at bounding box center [648, 127] width 55 height 55
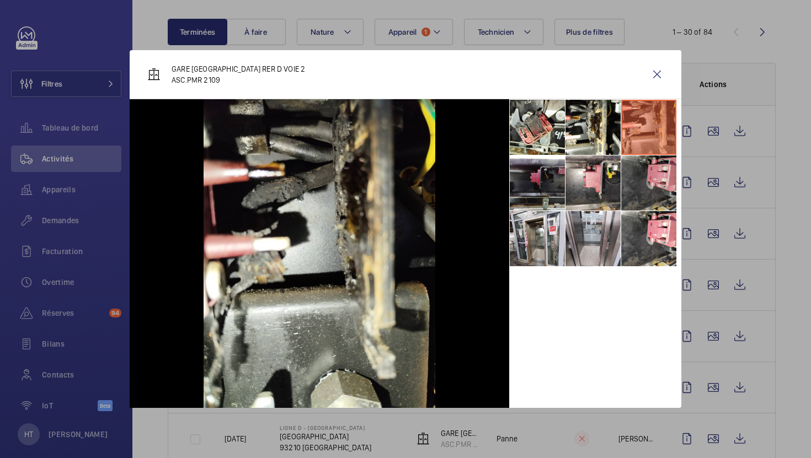
click at [636, 206] on li at bounding box center [648, 183] width 55 height 55
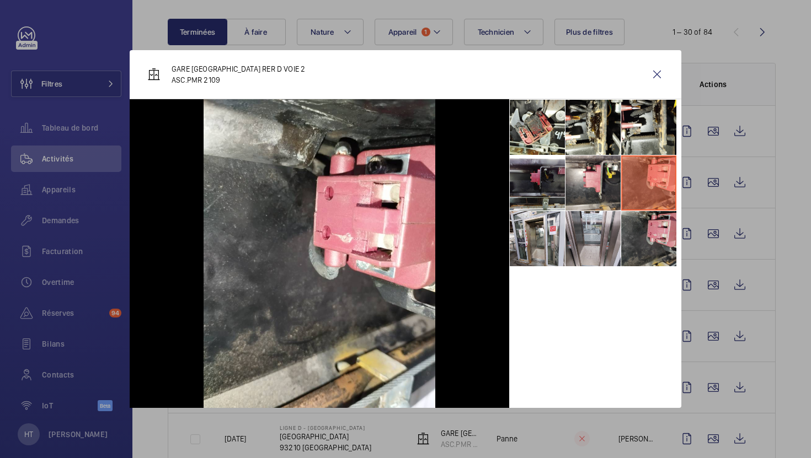
click at [627, 265] on li at bounding box center [648, 238] width 55 height 55
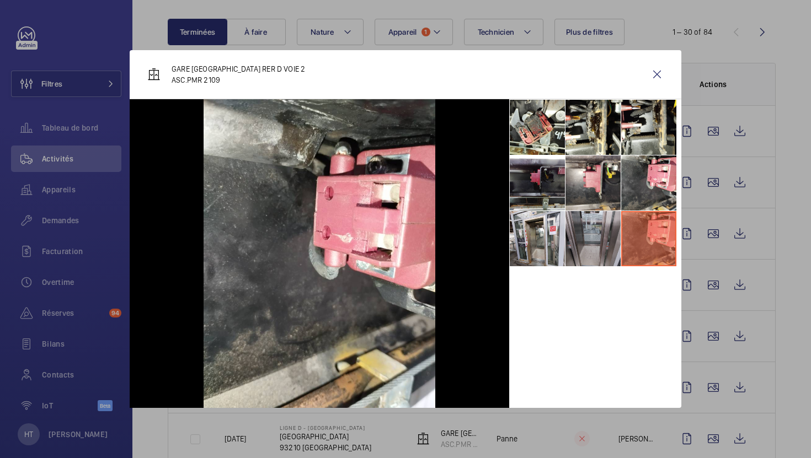
click at [592, 249] on li at bounding box center [592, 238] width 55 height 55
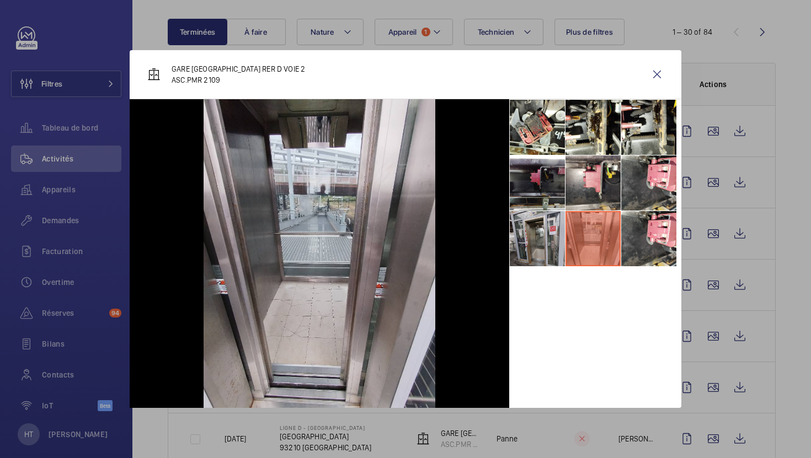
click at [539, 253] on li at bounding box center [537, 238] width 55 height 55
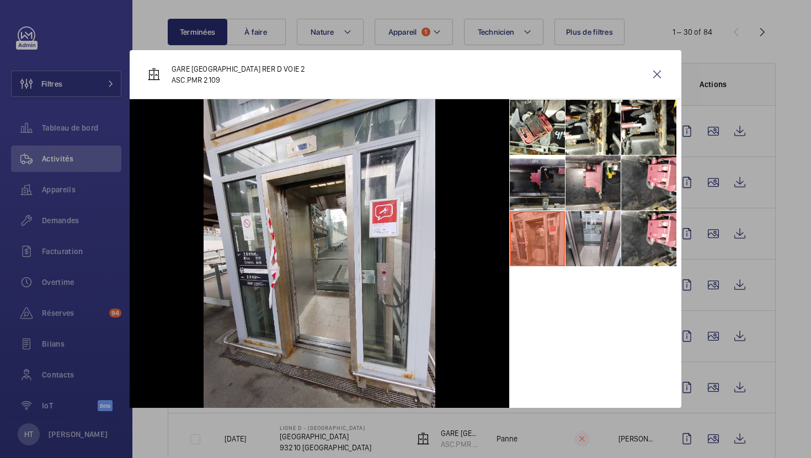
click at [617, 429] on div at bounding box center [405, 229] width 811 height 458
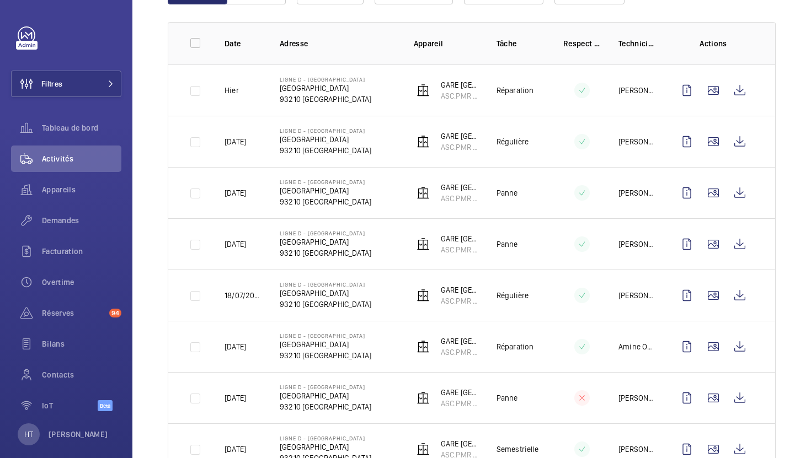
scroll to position [151, 0]
click at [699, 451] on wm-front-icon-button at bounding box center [686, 449] width 26 height 26
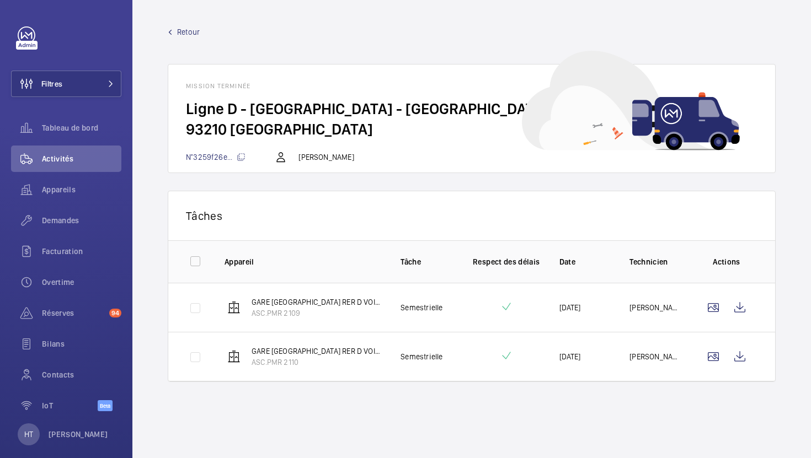
click at [193, 33] on span "Retour" at bounding box center [188, 31] width 23 height 11
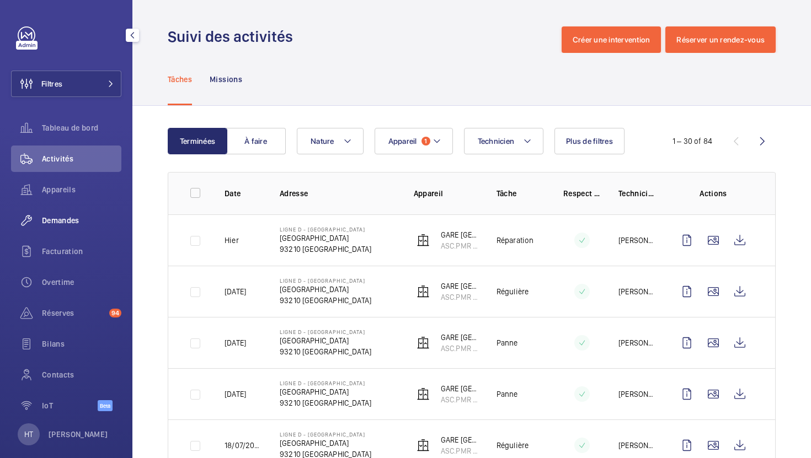
click at [57, 216] on span "Demandes" at bounding box center [81, 220] width 79 height 11
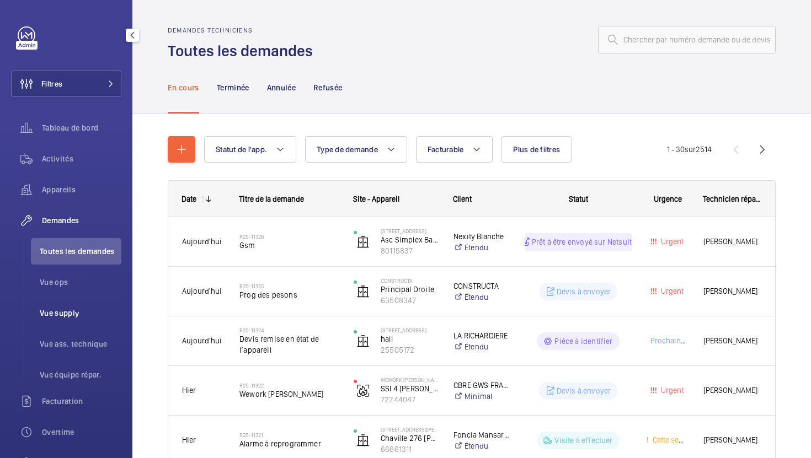
click at [74, 313] on span "Vue supply" at bounding box center [81, 313] width 82 height 11
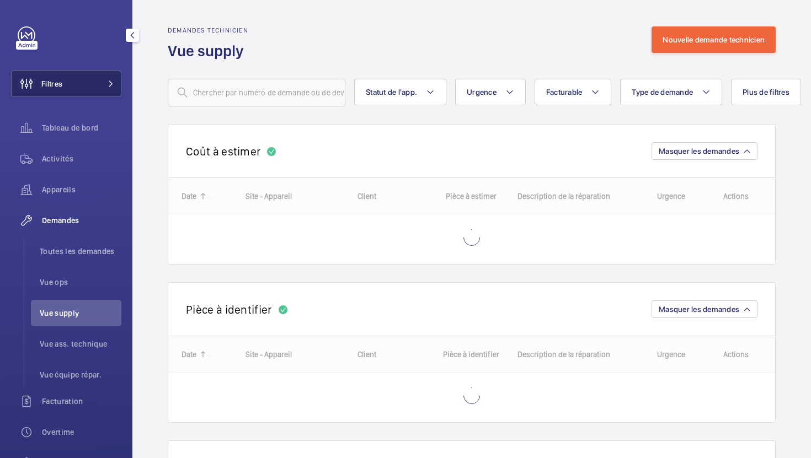
click at [111, 87] on mat-icon at bounding box center [111, 84] width 7 height 7
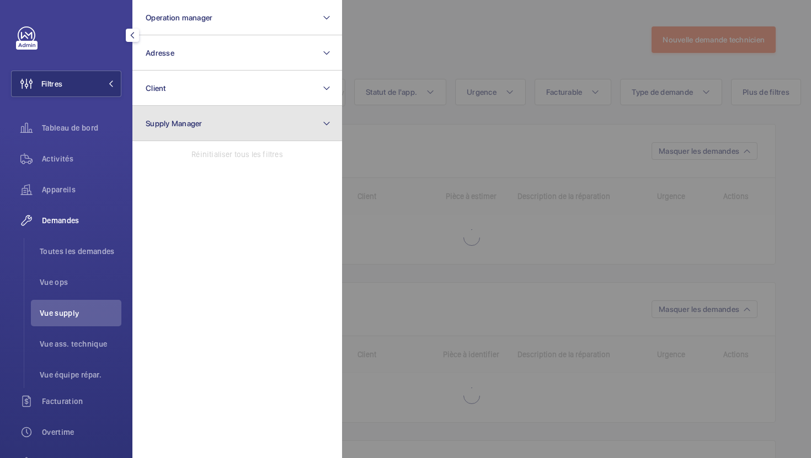
click at [187, 125] on span "Supply Manager" at bounding box center [174, 123] width 57 height 9
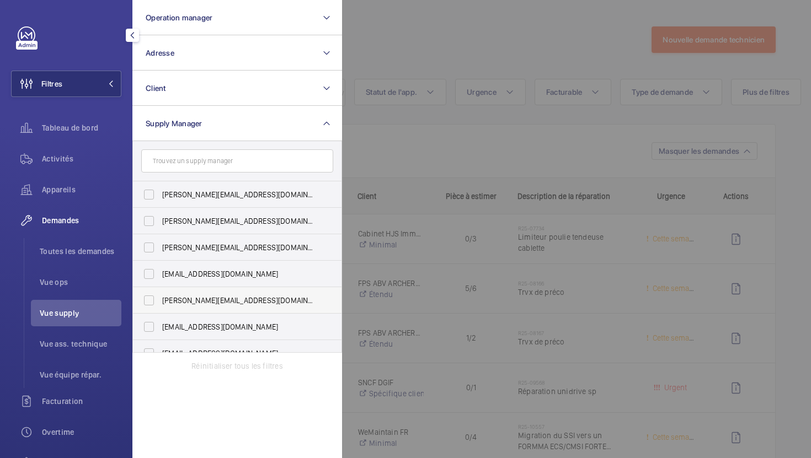
click at [213, 303] on span "[PERSON_NAME][EMAIL_ADDRESS][DOMAIN_NAME]" at bounding box center [238, 300] width 152 height 11
click at [160, 303] on input "[PERSON_NAME][EMAIL_ADDRESS][DOMAIN_NAME]" at bounding box center [149, 301] width 22 height 22
checkbox input "true"
click at [413, 150] on div at bounding box center [747, 229] width 811 height 458
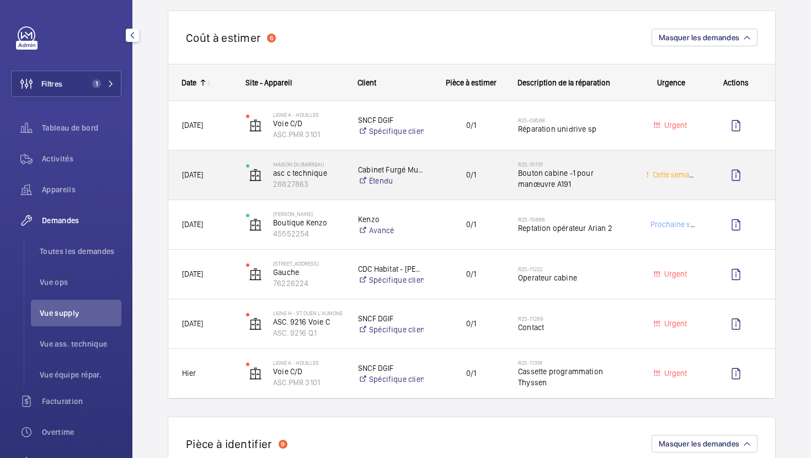
scroll to position [115, 0]
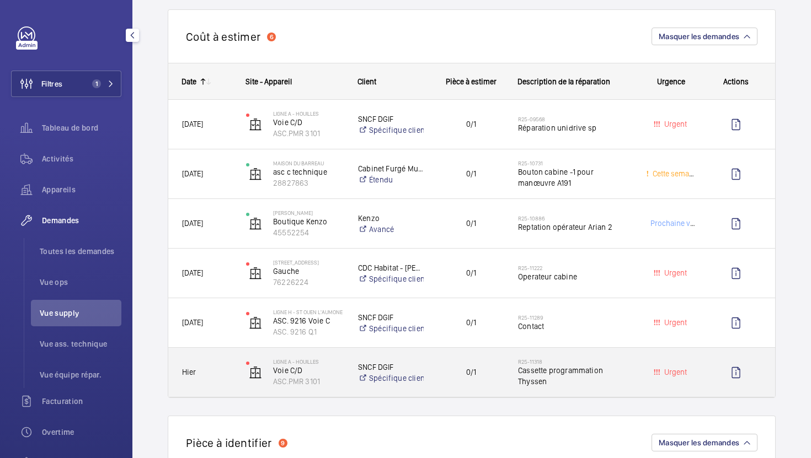
click at [508, 385] on div "R25-11318 Cassette programmation Thyssen" at bounding box center [568, 373] width 127 height 50
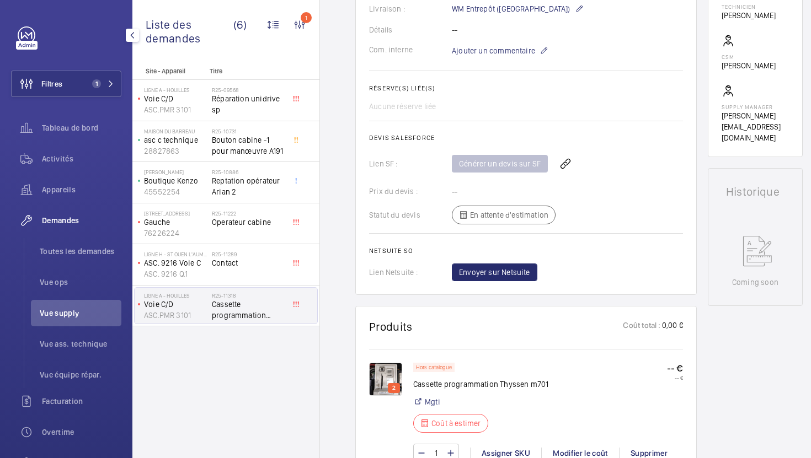
scroll to position [372, 0]
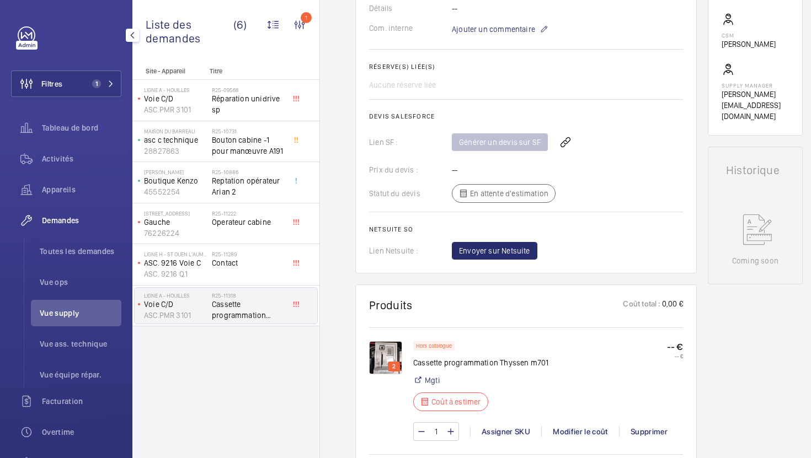
click at [390, 365] on p "2" at bounding box center [394, 367] width 8 height 10
click at [379, 355] on img at bounding box center [385, 357] width 33 height 33
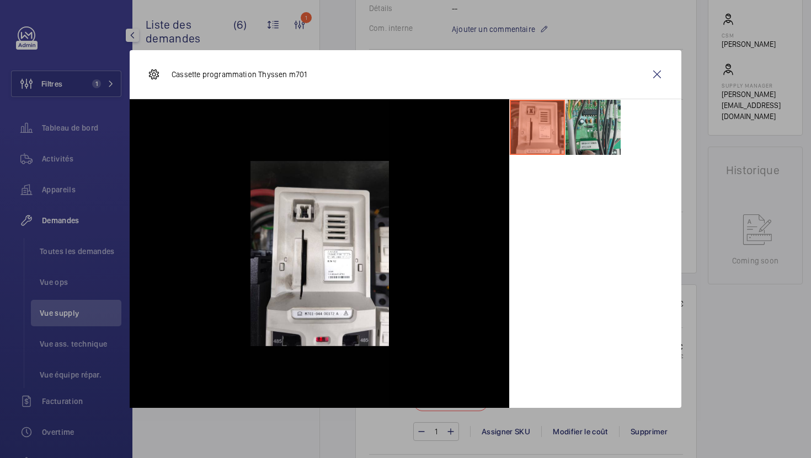
click at [599, 132] on li at bounding box center [592, 127] width 55 height 55
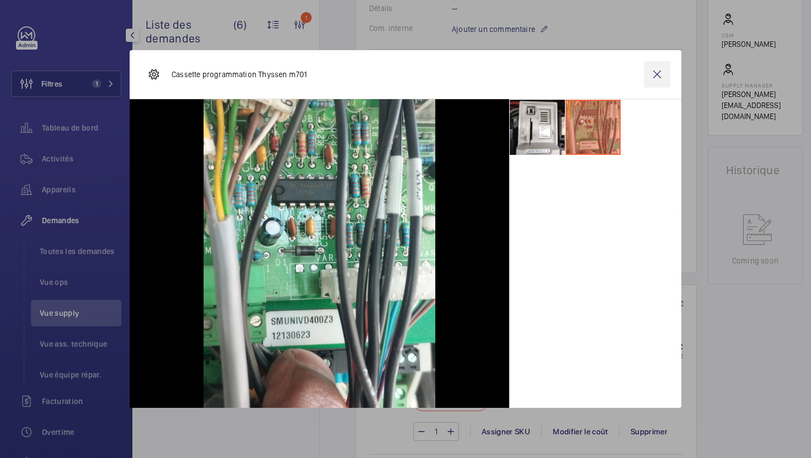
click at [654, 76] on wm-front-icon-button at bounding box center [657, 74] width 26 height 26
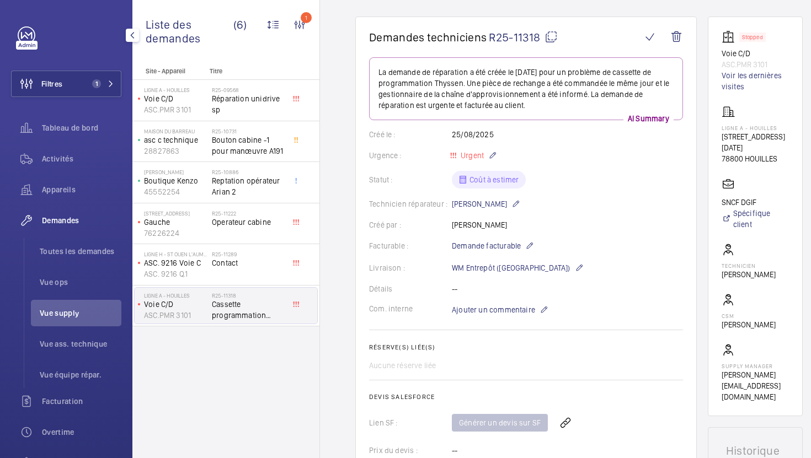
scroll to position [71, 0]
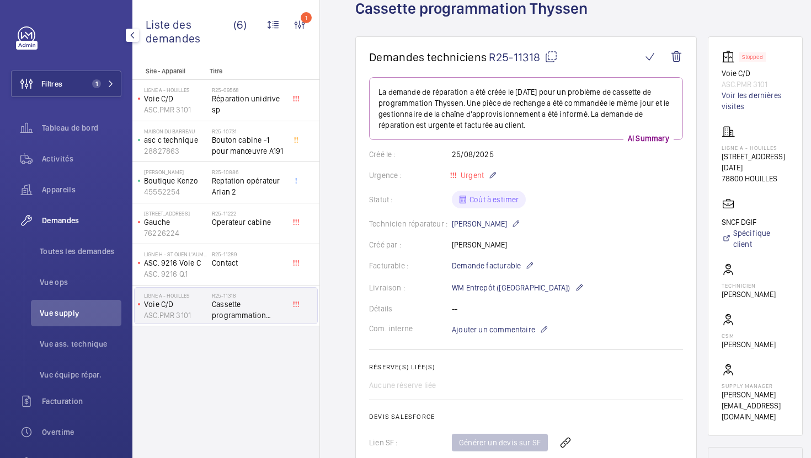
click at [549, 55] on mat-icon at bounding box center [550, 56] width 13 height 13
click at [470, 334] on span "Ajouter un commentaire" at bounding box center [493, 329] width 83 height 11
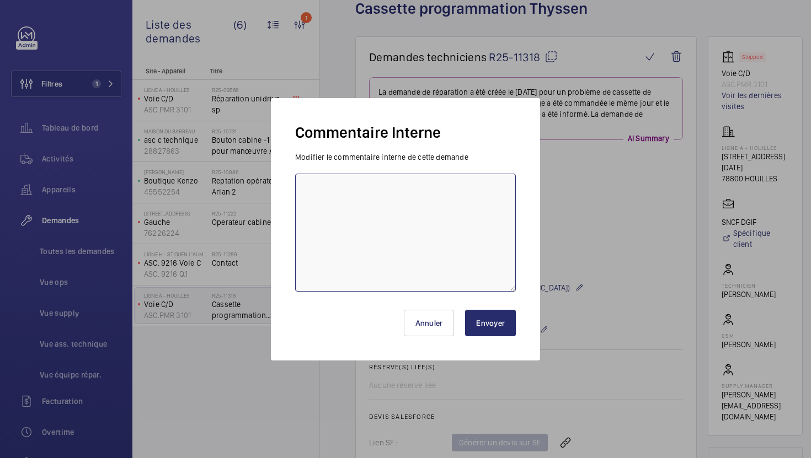
click at [469, 286] on textarea at bounding box center [405, 233] width 221 height 118
type textarea "26/08 demande de [PERSON_NAME] envoyée"
click at [472, 330] on button "Envoyer" at bounding box center [490, 323] width 51 height 26
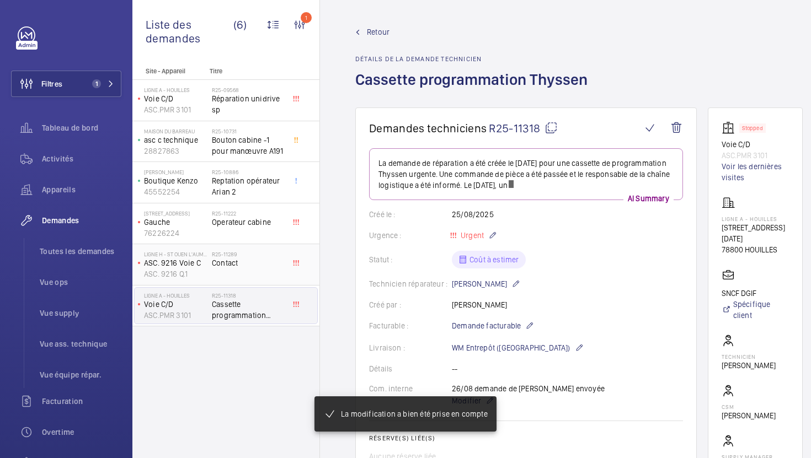
click at [243, 270] on div "R25-11289 Contact" at bounding box center [248, 267] width 73 height 32
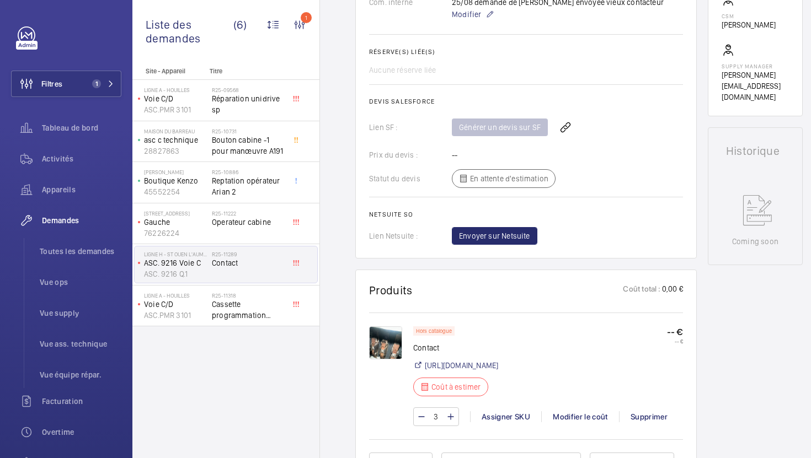
scroll to position [429, 0]
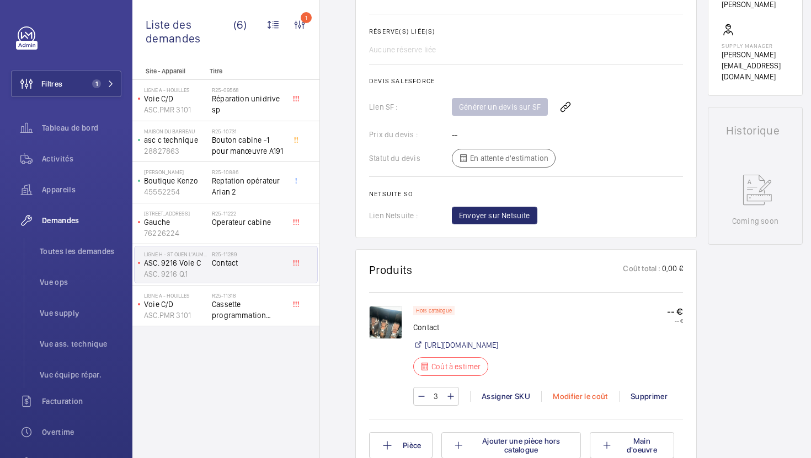
click at [591, 397] on div "Modifier le coût" at bounding box center [580, 396] width 78 height 11
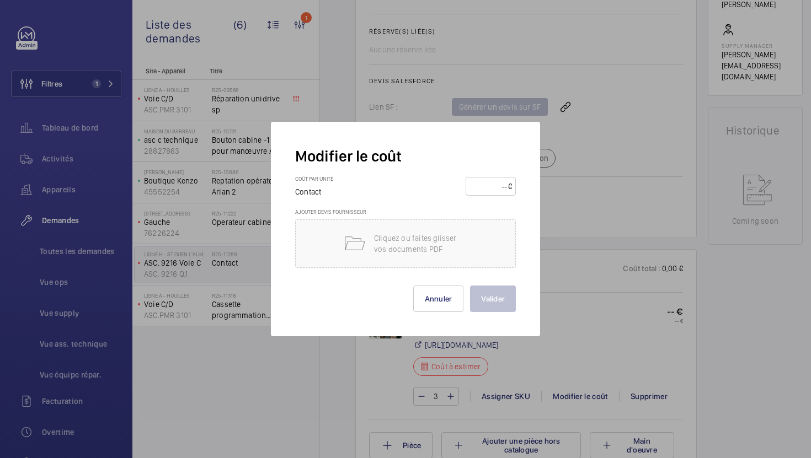
click at [478, 183] on input "number" at bounding box center [488, 187] width 39 height 18
type input "40"
click at [470, 286] on button "Valider" at bounding box center [493, 299] width 46 height 26
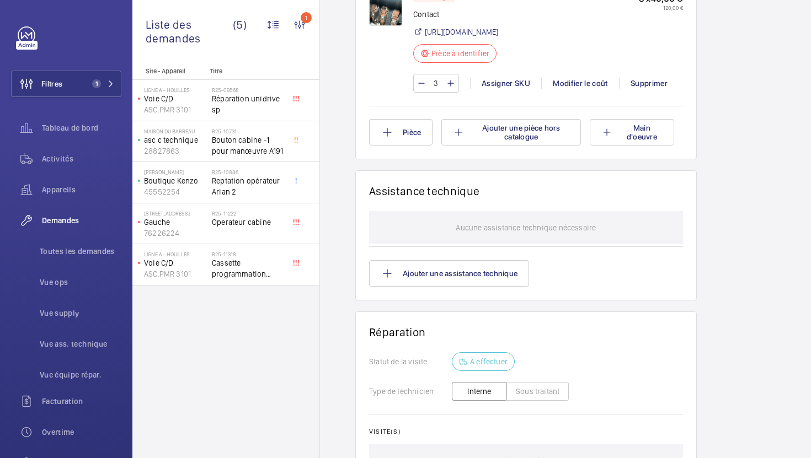
scroll to position [744, 0]
click at [259, 243] on div "[STREET_ADDRESS][GEOGRAPHIC_DATA] R25-11222 Operateur cabine" at bounding box center [225, 224] width 187 height 41
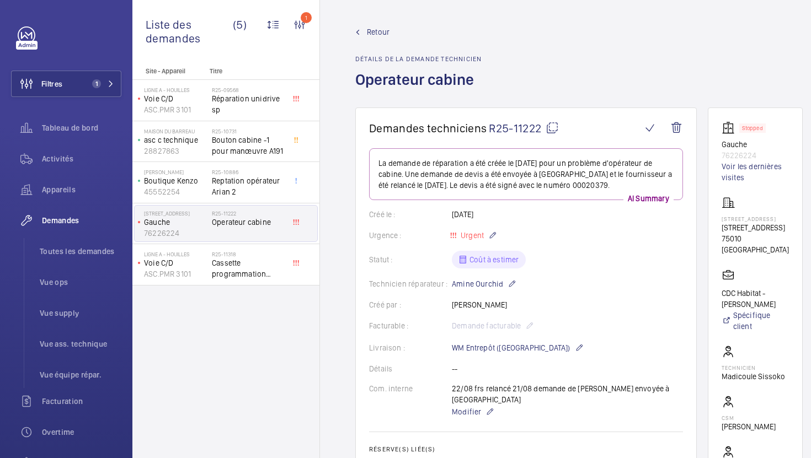
click at [549, 131] on mat-icon at bounding box center [551, 127] width 13 height 13
type textarea "R25-11222"
click at [471, 406] on span "Modifier" at bounding box center [466, 411] width 29 height 11
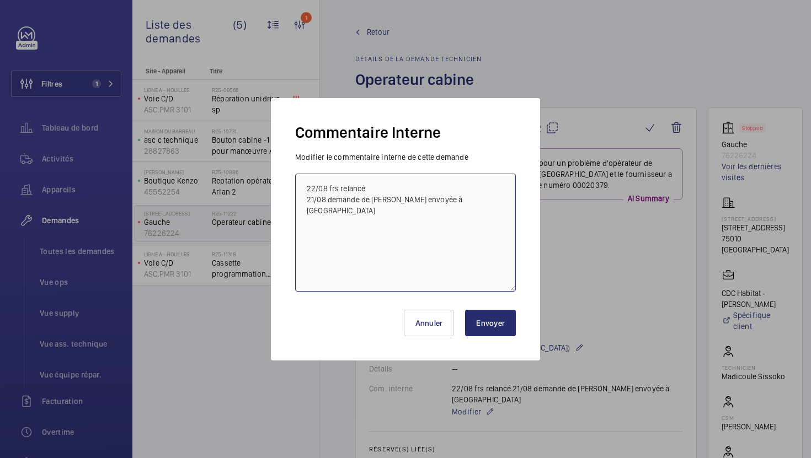
click at [303, 188] on textarea "22/08 frs relancé 21/08 demande de [PERSON_NAME] envoyée à [GEOGRAPHIC_DATA]" at bounding box center [405, 233] width 221 height 118
type textarea "26/08 Frs relancé 22/08 frs relancé 21/08 demande de [PERSON_NAME] envoyée à [G…"
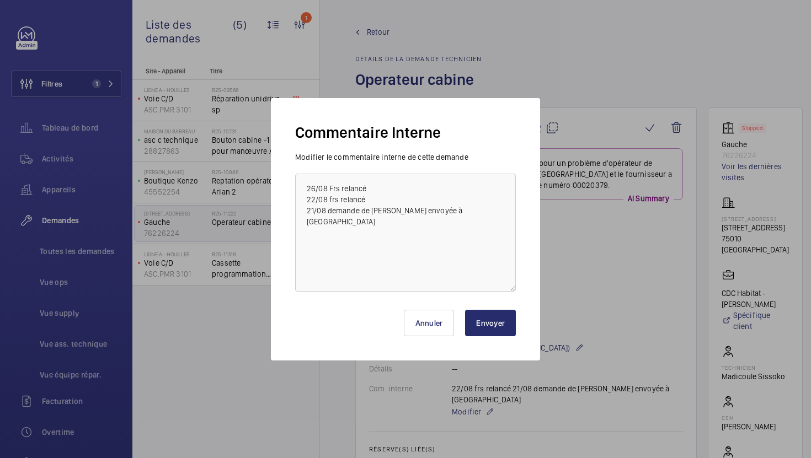
click at [505, 317] on button "Envoyer" at bounding box center [490, 323] width 51 height 26
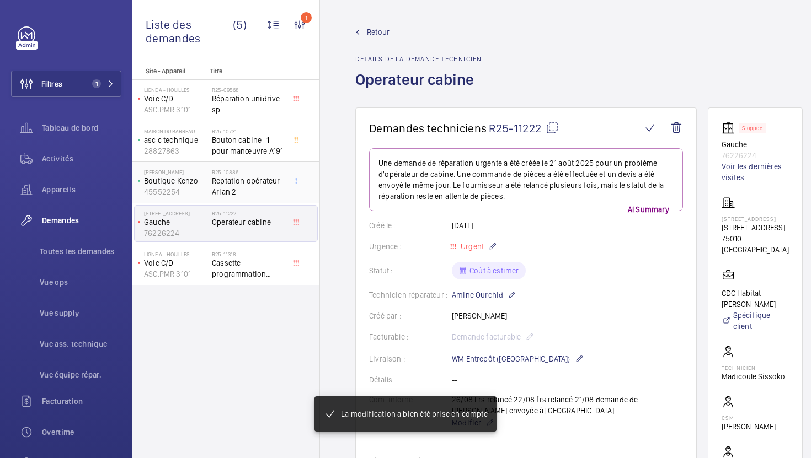
click at [263, 195] on span "Reptation opérateur Arian 2" at bounding box center [248, 186] width 73 height 22
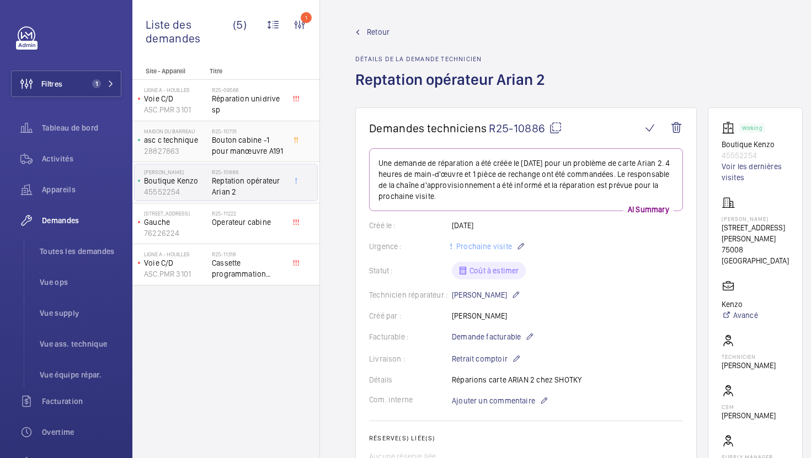
click at [246, 154] on span "Bouton cabine -1 pour manœuvre A191" at bounding box center [248, 146] width 73 height 22
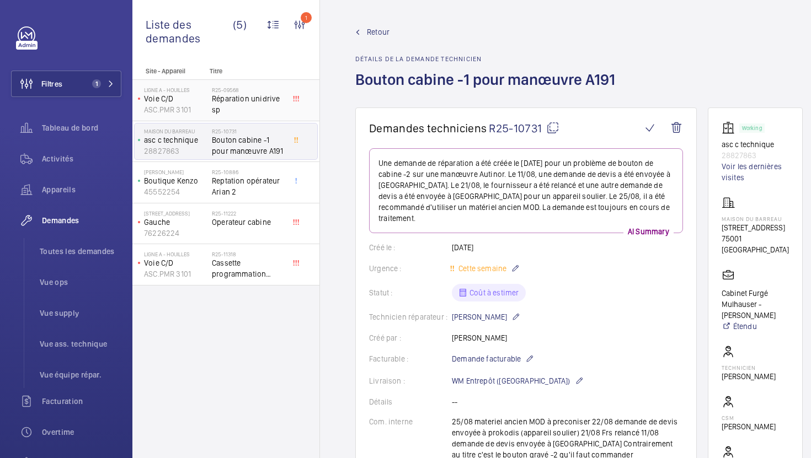
click at [232, 97] on span "Réparation unidrive sp" at bounding box center [248, 104] width 73 height 22
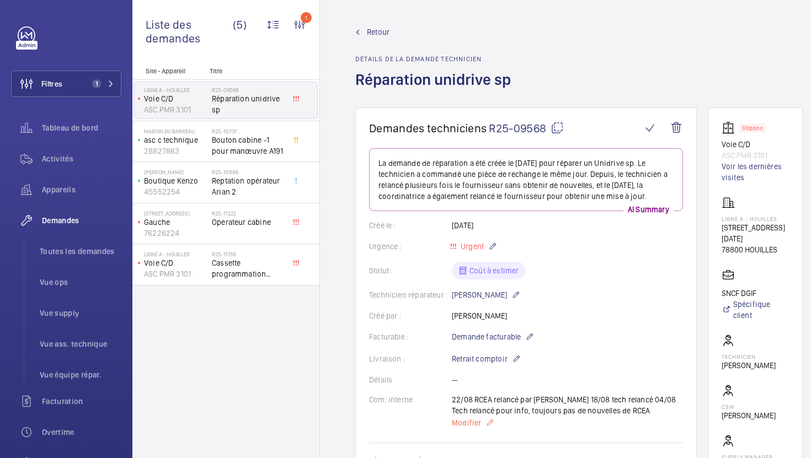
click at [463, 424] on span "Modifier" at bounding box center [466, 422] width 29 height 11
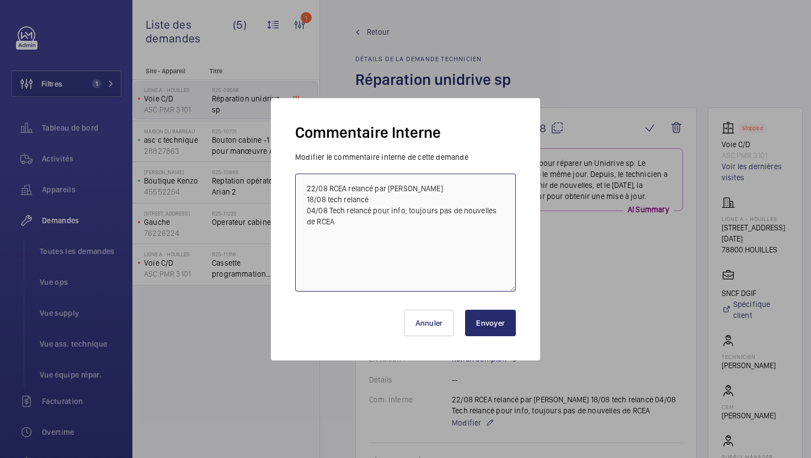
drag, startPoint x: 306, startPoint y: 189, endPoint x: 406, endPoint y: 185, distance: 101.0
click at [406, 185] on textarea "22/08 RCEA relancé par [PERSON_NAME] 18/08 tech relancé 04/08 Tech relancé pour…" at bounding box center [405, 233] width 221 height 118
paste textarea "22/08 RCEA relancé par [PERSON_NAME]"
click at [315, 188] on textarea "22/08 RCEA relancé par [PERSON_NAME] 22/08 RCEA relancé par [PERSON_NAME] 18/08…" at bounding box center [405, 233] width 221 height 118
type textarea "25/08 RCEA relancé par [PERSON_NAME] 22/08 RCEA relancé par [PERSON_NAME] 18/08…"
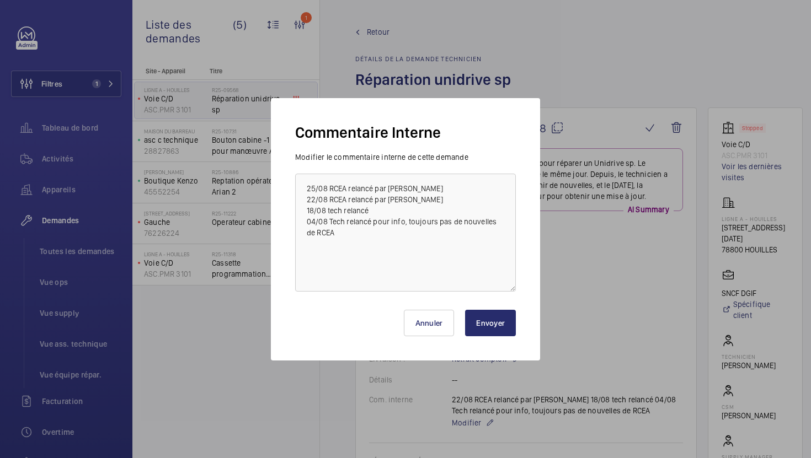
click at [470, 324] on button "Envoyer" at bounding box center [490, 323] width 51 height 26
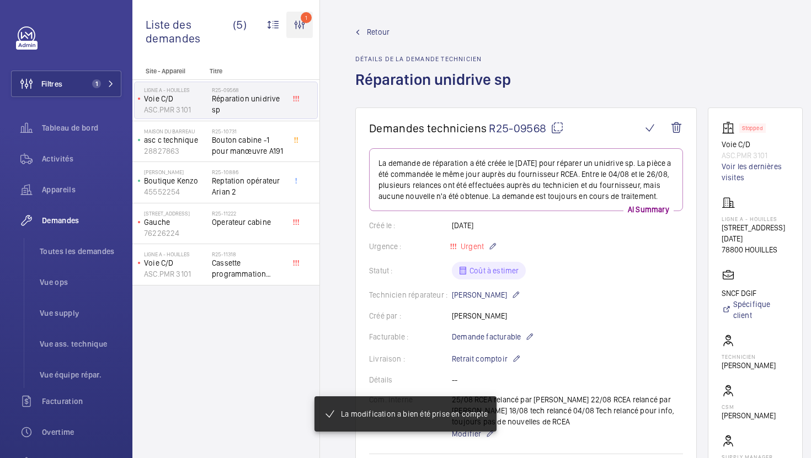
click at [305, 28] on wm-front-icon-button "1" at bounding box center [299, 25] width 26 height 26
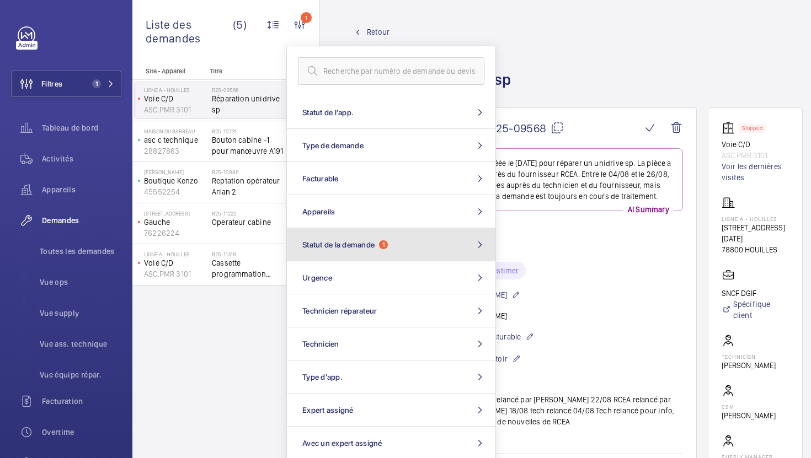
click at [367, 245] on span "Statut de la demande" at bounding box center [338, 244] width 72 height 9
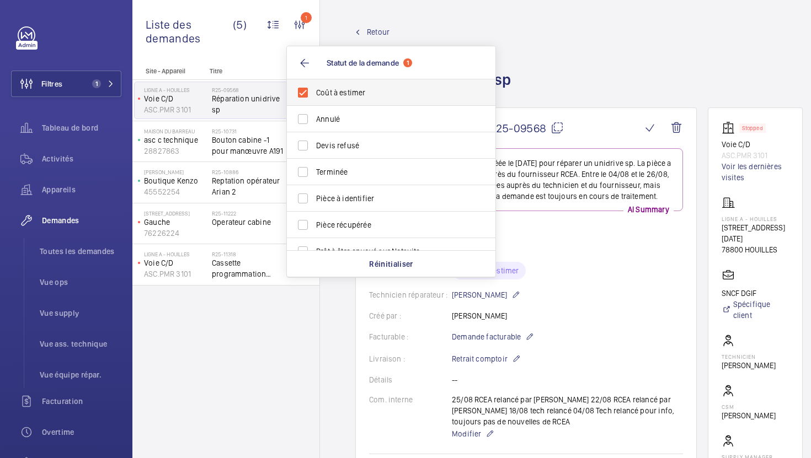
click at [346, 95] on span "Coût à estimer" at bounding box center [392, 92] width 152 height 11
click at [314, 95] on input "Coût à estimer" at bounding box center [303, 93] width 22 height 22
checkbox input "false"
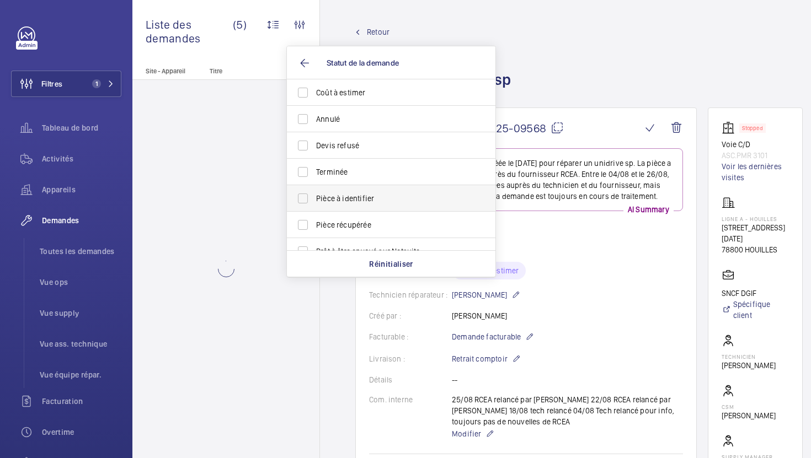
click at [355, 190] on label "Pièce à identifier" at bounding box center [383, 198] width 192 height 26
click at [314, 190] on input "Pièce à identifier" at bounding box center [303, 199] width 22 height 22
checkbox input "true"
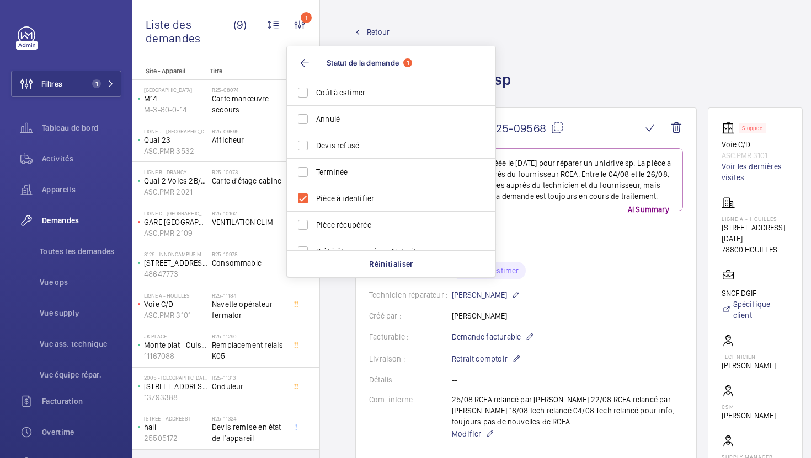
click at [564, 60] on div "Retour Détails de la demande technicien Réparation unidrive sp" at bounding box center [578, 66] width 447 height 81
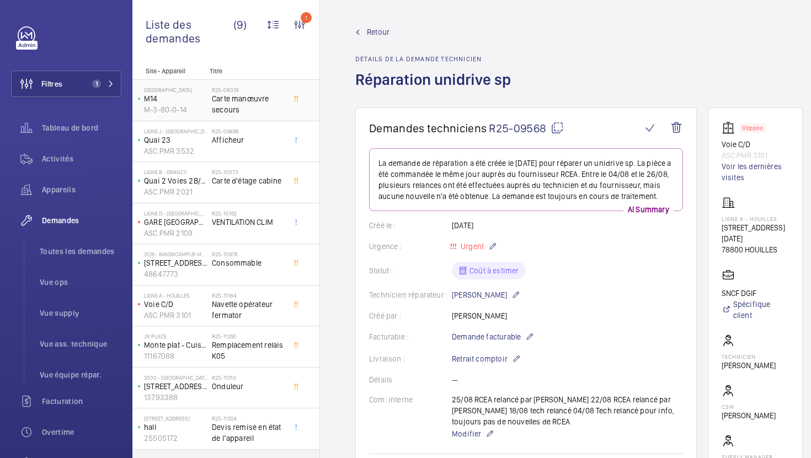
click at [248, 97] on span "Carte manœuvre secours" at bounding box center [248, 104] width 73 height 22
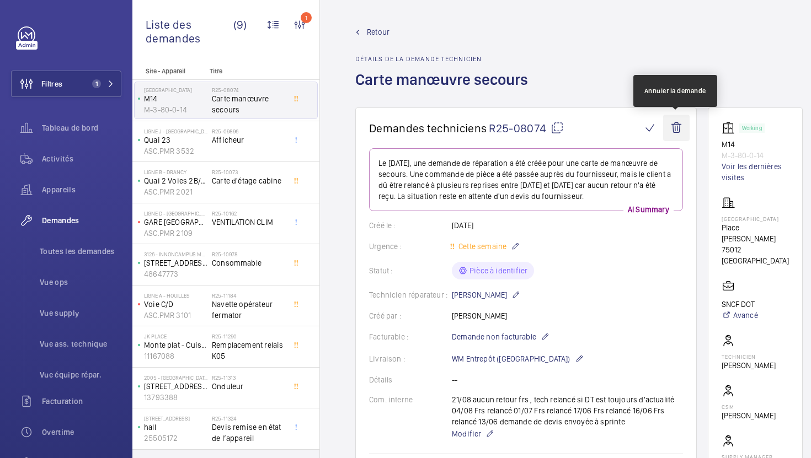
click at [673, 139] on wm-front-icon-button at bounding box center [676, 128] width 26 height 26
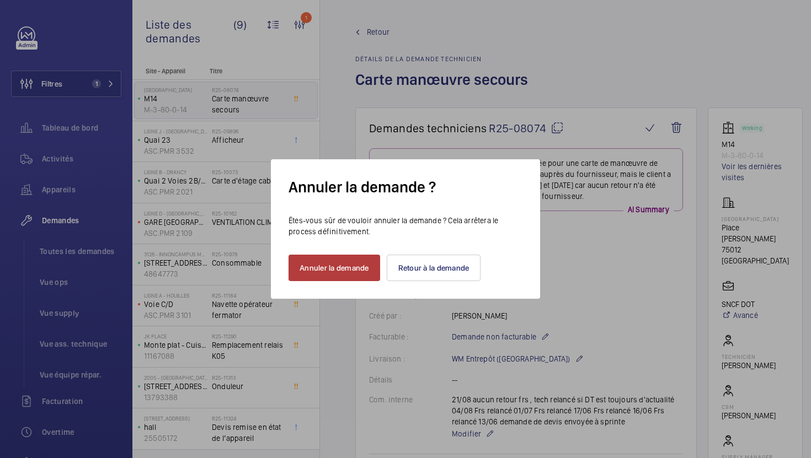
click at [329, 271] on button "Annuler la demande" at bounding box center [334, 268] width 92 height 26
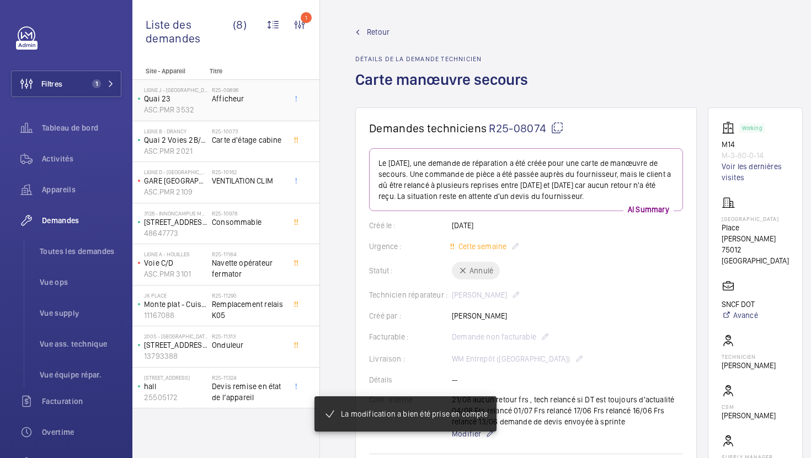
click at [269, 112] on div "R25-09896 Afficheur" at bounding box center [248, 103] width 73 height 32
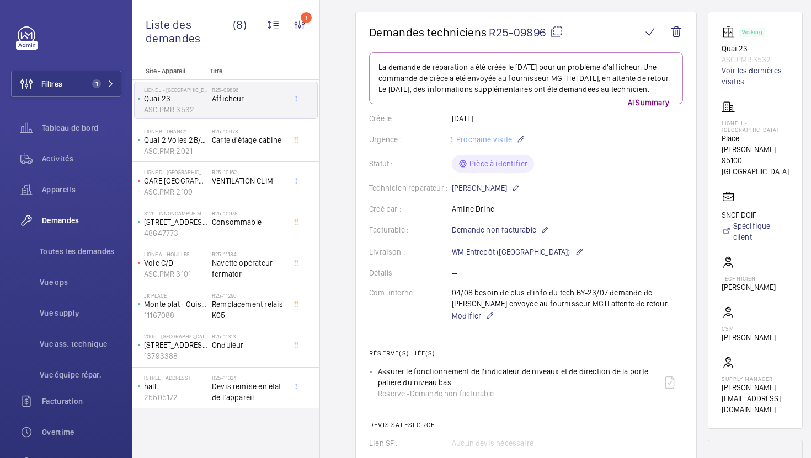
scroll to position [110, 0]
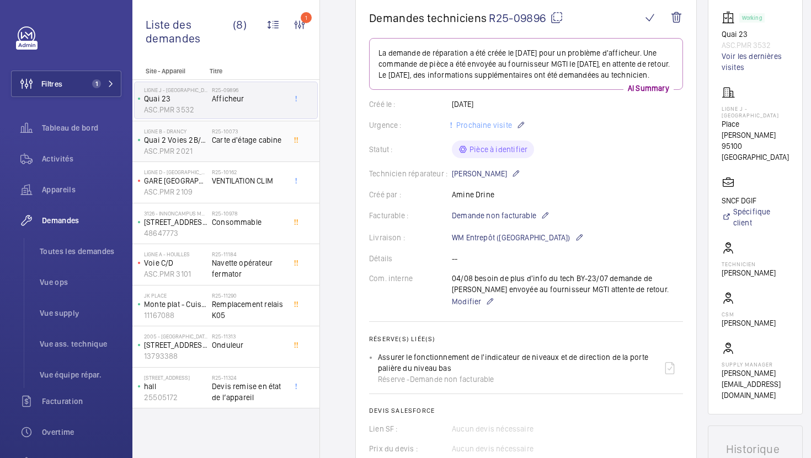
click at [242, 149] on div "R25-10073 Carte d'étage cabine" at bounding box center [248, 144] width 73 height 32
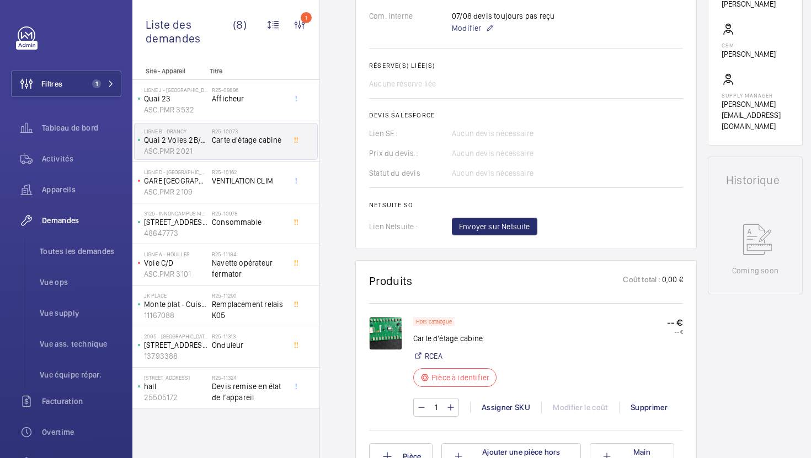
scroll to position [388, 0]
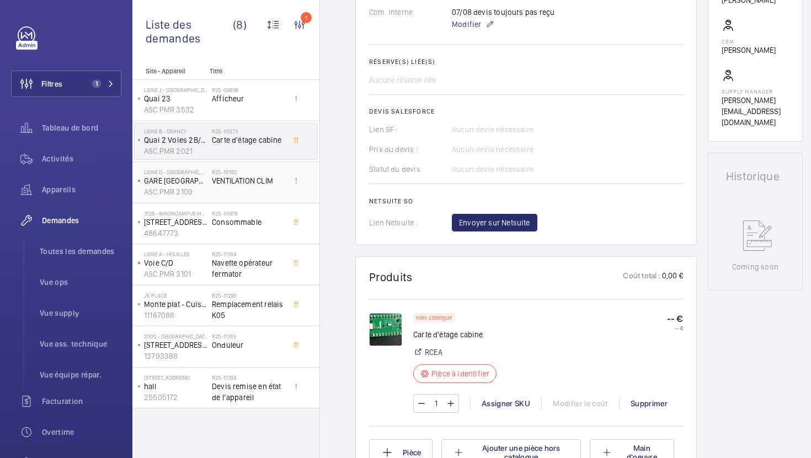
click at [266, 194] on div "R25-10162 VENTILATION CLIM" at bounding box center [248, 185] width 73 height 32
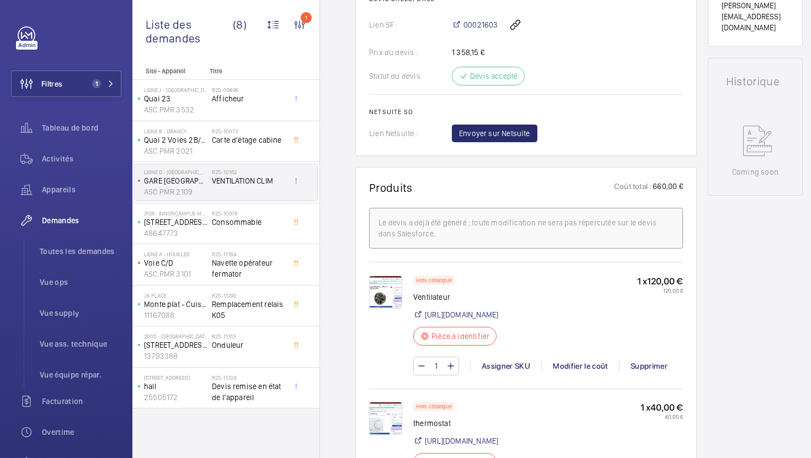
scroll to position [490, 0]
click at [498, 320] on link "[URL][DOMAIN_NAME]" at bounding box center [461, 314] width 73 height 11
click at [517, 371] on div "Assigner SKU" at bounding box center [505, 365] width 71 height 11
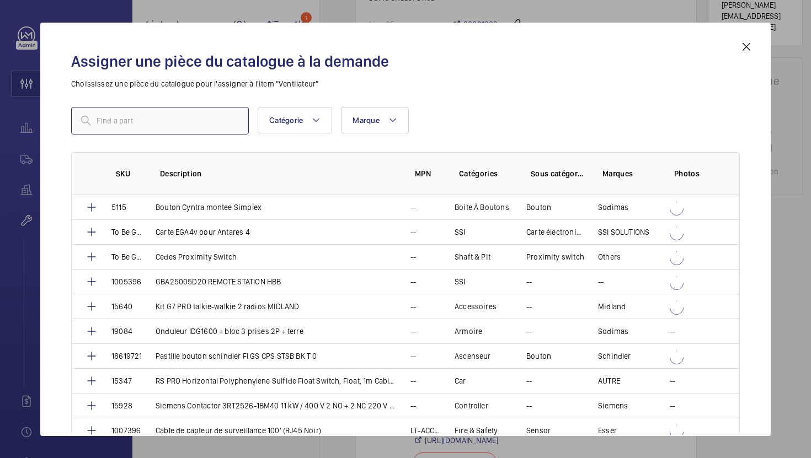
click at [181, 128] on input "text" at bounding box center [160, 121] width 178 height 28
paste input "Ventilateur axial"
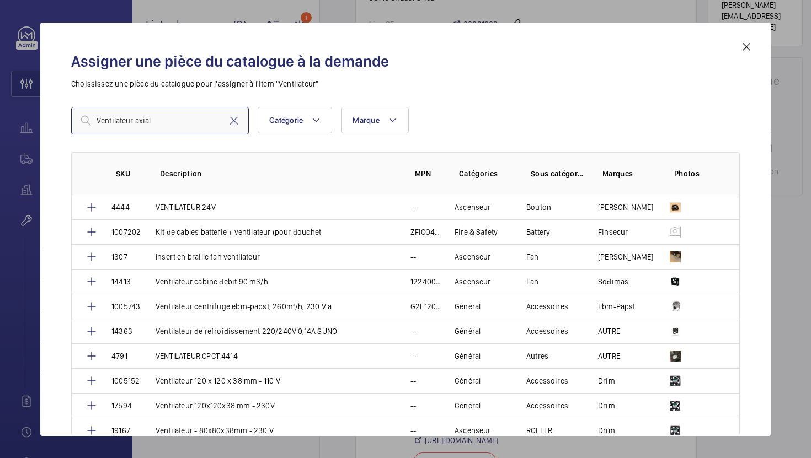
click at [137, 118] on input "Ventilateur axial" at bounding box center [160, 121] width 178 height 28
type input "Ventilateur"
click at [232, 125] on mat-icon at bounding box center [233, 120] width 13 height 13
paste input "1010038"
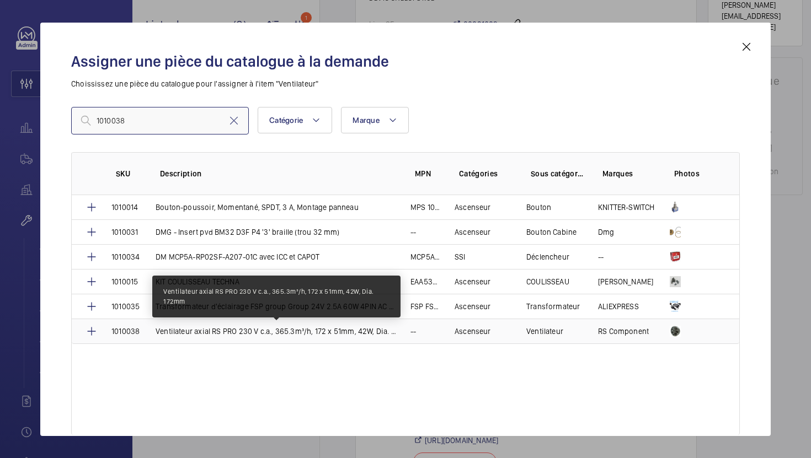
type input "1010038"
click at [250, 330] on p "Ventilateur axial RS PRO 230 V c.a., 365.3m³/h, 172 x 51mm, 42W, Dia. 172mm" at bounding box center [277, 331] width 242 height 11
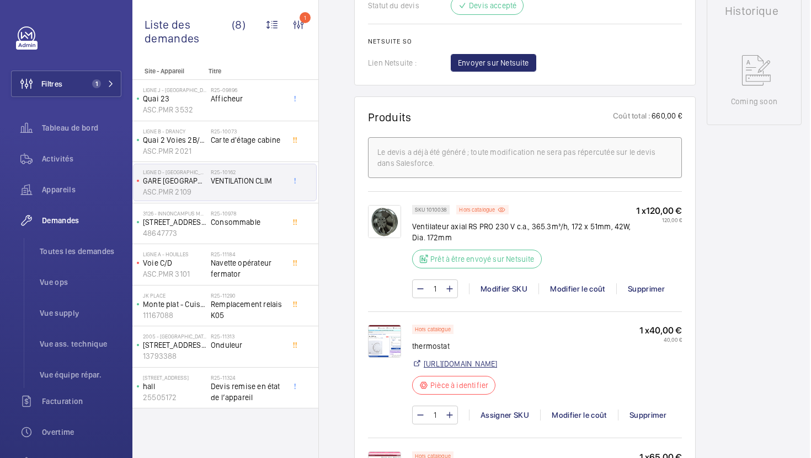
scroll to position [684, 0]
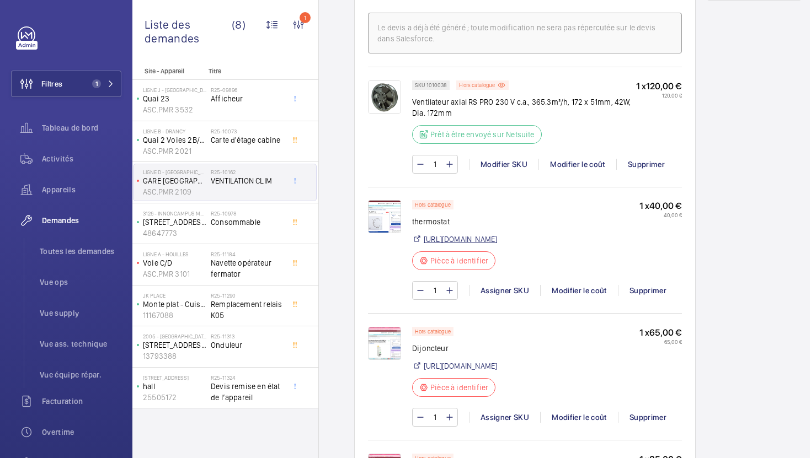
click at [489, 245] on link "[URL][DOMAIN_NAME]" at bounding box center [460, 239] width 73 height 11
click at [513, 296] on div "Assigner SKU" at bounding box center [504, 290] width 71 height 11
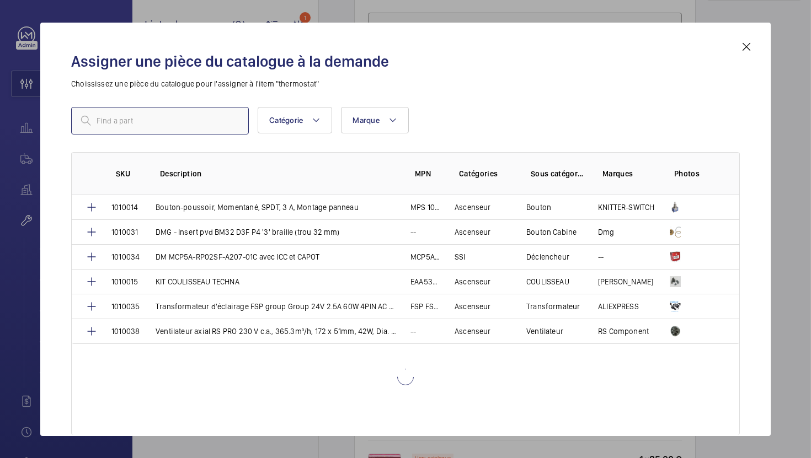
click at [191, 127] on input "text" at bounding box center [160, 121] width 178 height 28
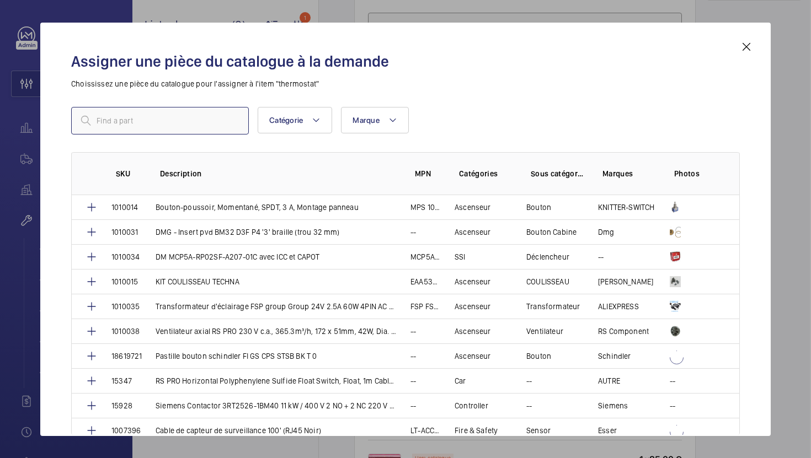
paste input "1010039"
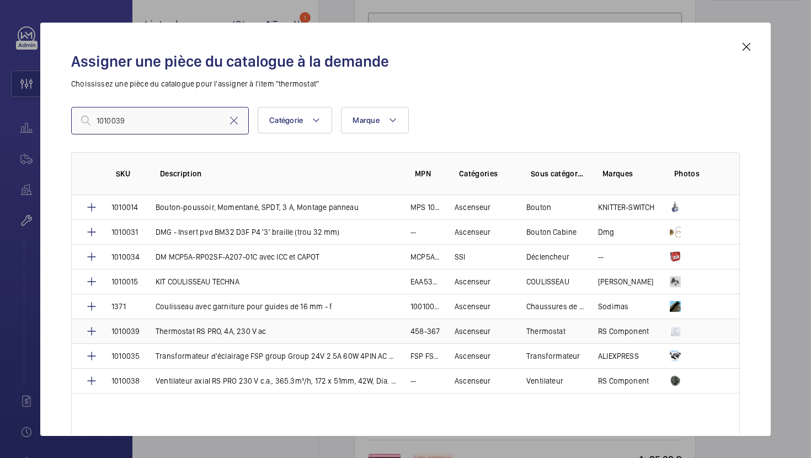
type input "1010039"
click at [277, 337] on td "Thermostat RS PRO, 4A, 230 V ac" at bounding box center [269, 331] width 255 height 25
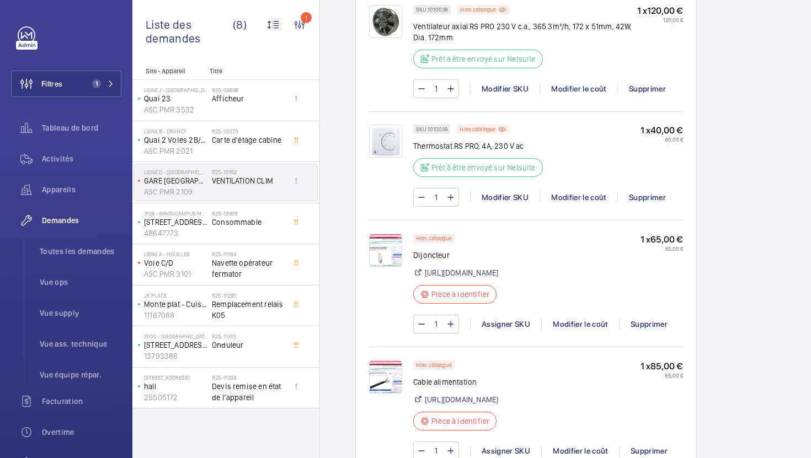
scroll to position [771, 0]
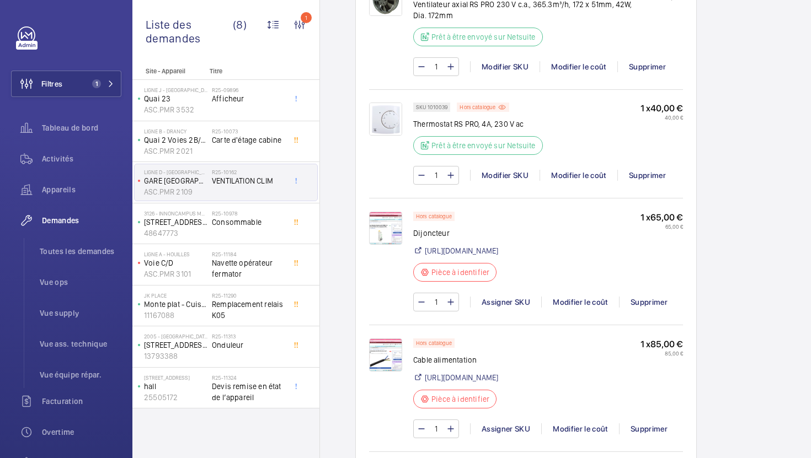
click at [398, 238] on img at bounding box center [385, 228] width 33 height 33
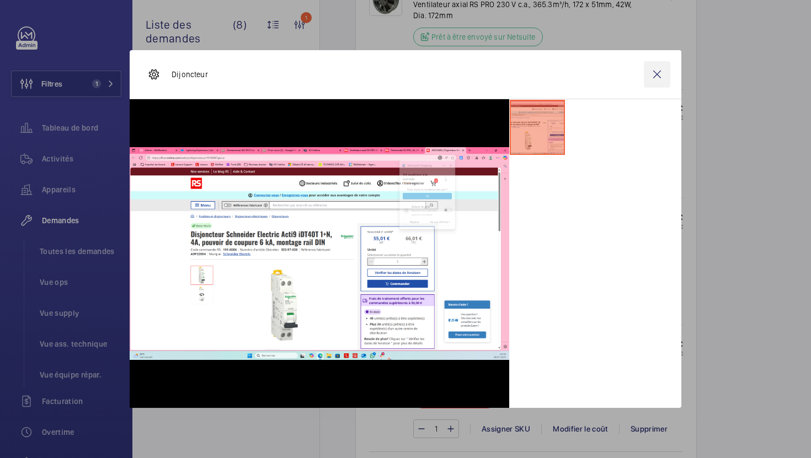
click at [657, 76] on wm-front-icon-button at bounding box center [657, 74] width 26 height 26
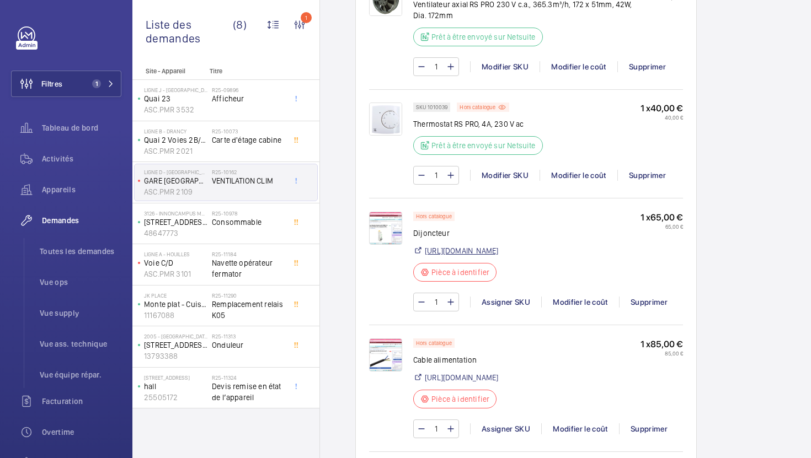
click at [498, 256] on link "[URL][DOMAIN_NAME]" at bounding box center [461, 250] width 73 height 11
click at [513, 312] on div "1 Assigner SKU Modifier le coût Supprimer" at bounding box center [548, 302] width 270 height 19
click at [513, 307] on div "Assigner SKU" at bounding box center [505, 302] width 71 height 11
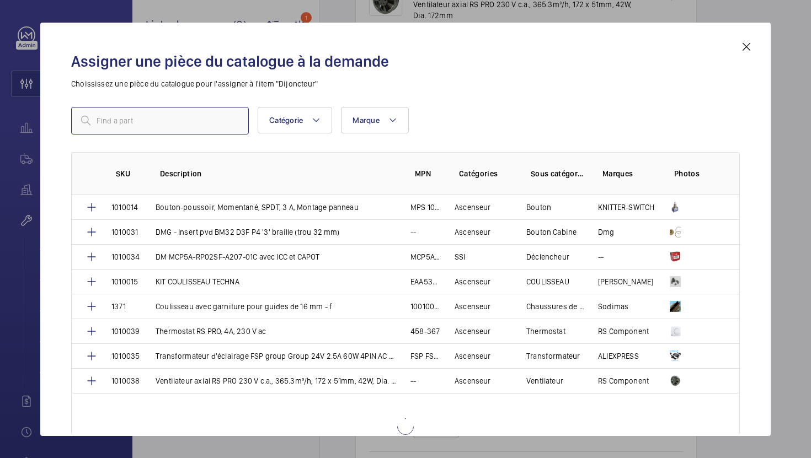
click at [203, 107] on input "text" at bounding box center [160, 121] width 178 height 28
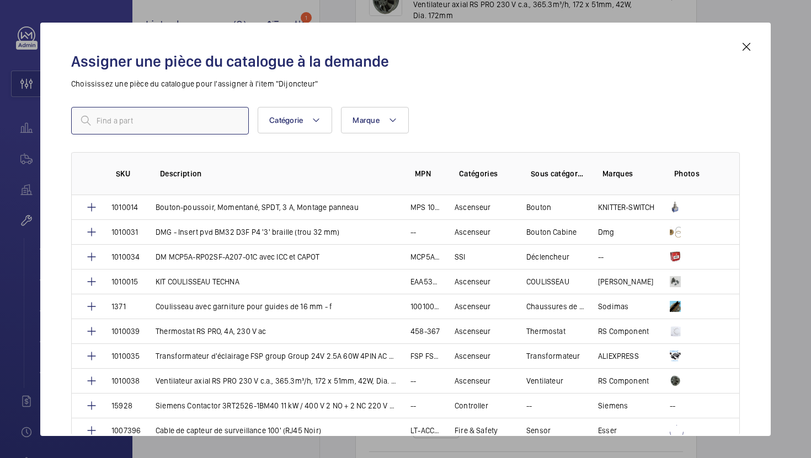
type input "v"
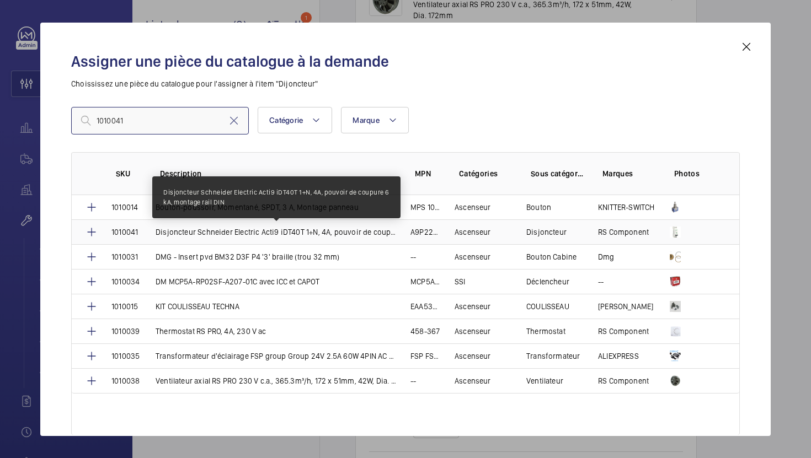
type input "1010041"
click at [231, 237] on p "Disjoncteur Schneider Electric Acti9 iDT40T 1+N, 4A, pouvoir de coupure 6 kA, m…" at bounding box center [277, 232] width 242 height 11
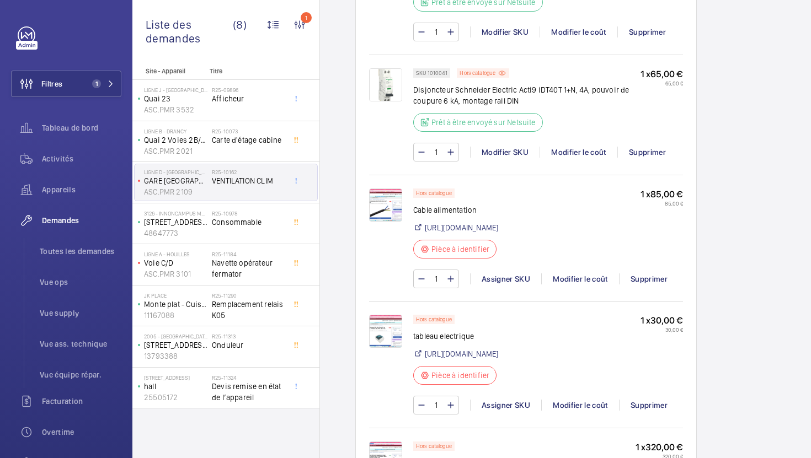
scroll to position [957, 0]
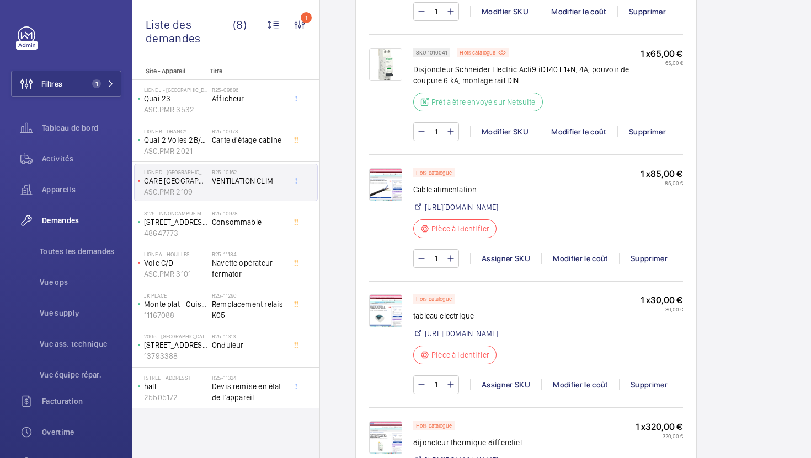
click at [448, 208] on link "[URL][DOMAIN_NAME]" at bounding box center [461, 207] width 73 height 11
click at [507, 264] on div "Assigner SKU" at bounding box center [505, 258] width 71 height 11
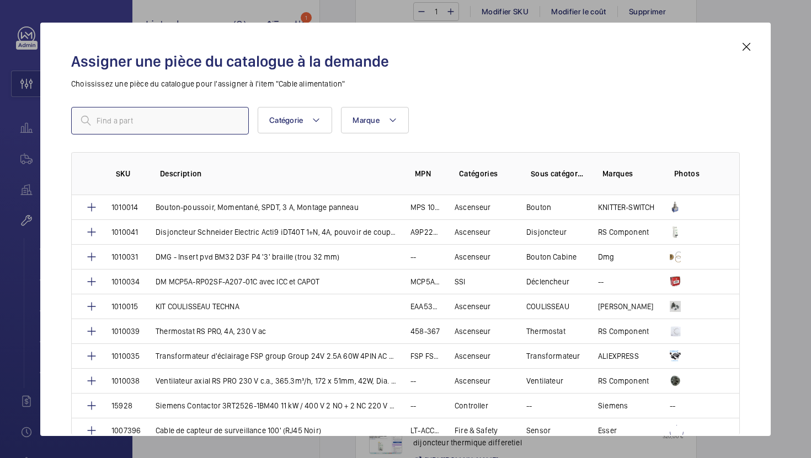
click at [181, 121] on input "text" at bounding box center [160, 121] width 178 height 28
paste input "1010042"
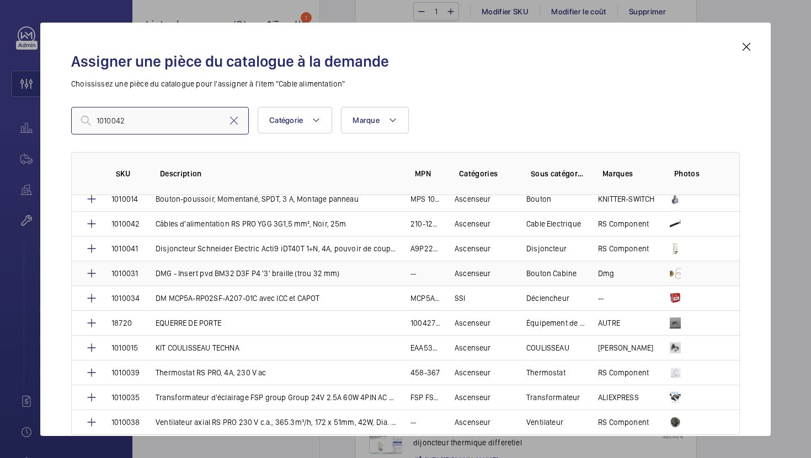
scroll to position [8, 0]
type input "1010042"
click at [263, 228] on p "Câbles d'alimentation RS PRO YGG 3G1,5 mm², Noir, 25m" at bounding box center [251, 223] width 191 height 11
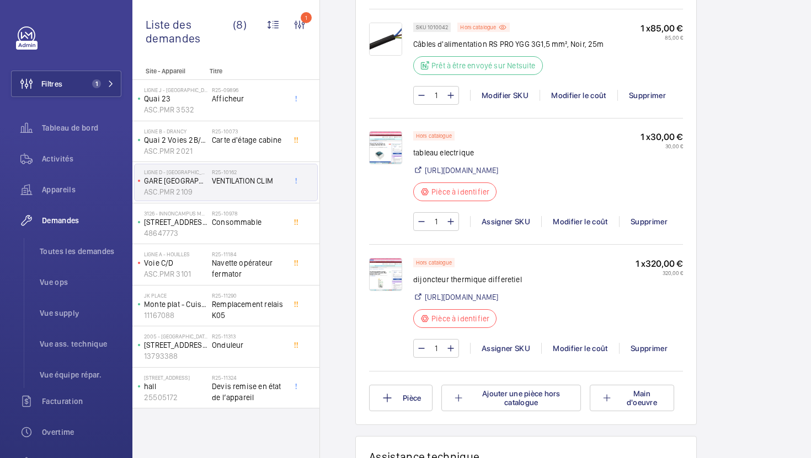
scroll to position [1099, 0]
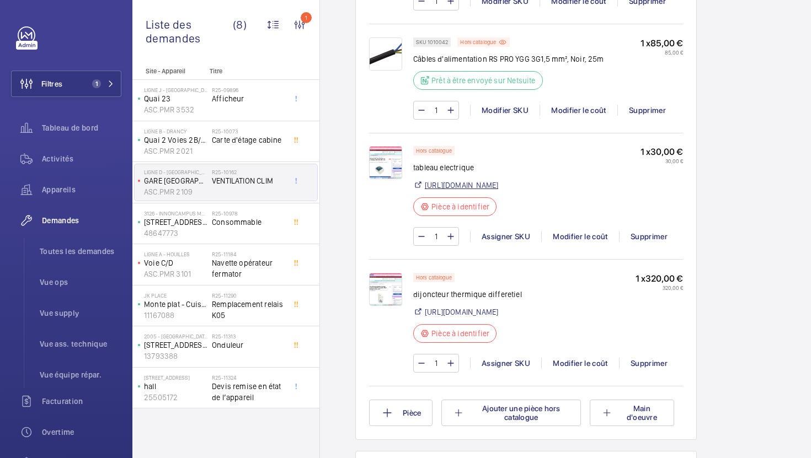
click at [458, 185] on link "[URL][DOMAIN_NAME]" at bounding box center [461, 185] width 73 height 11
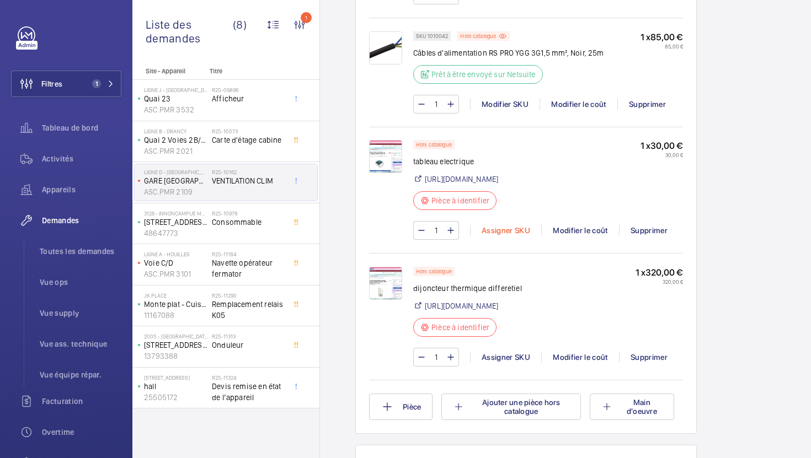
click at [490, 236] on div "Assigner SKU" at bounding box center [505, 230] width 71 height 11
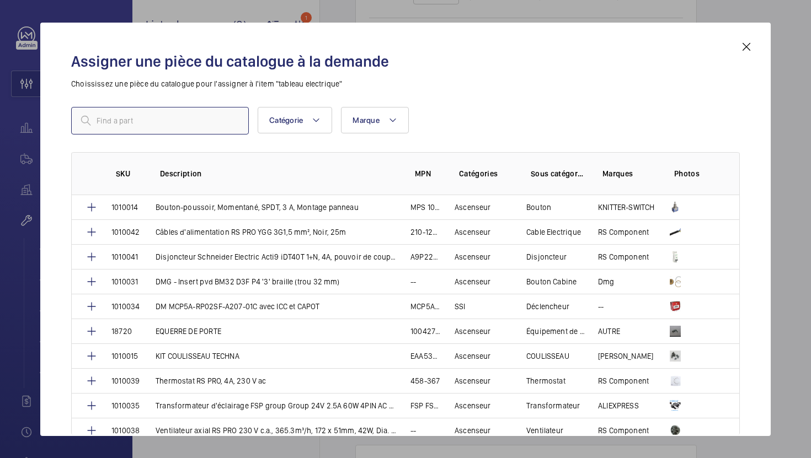
click at [181, 123] on input "text" at bounding box center [160, 121] width 178 height 28
paste input "1010043"
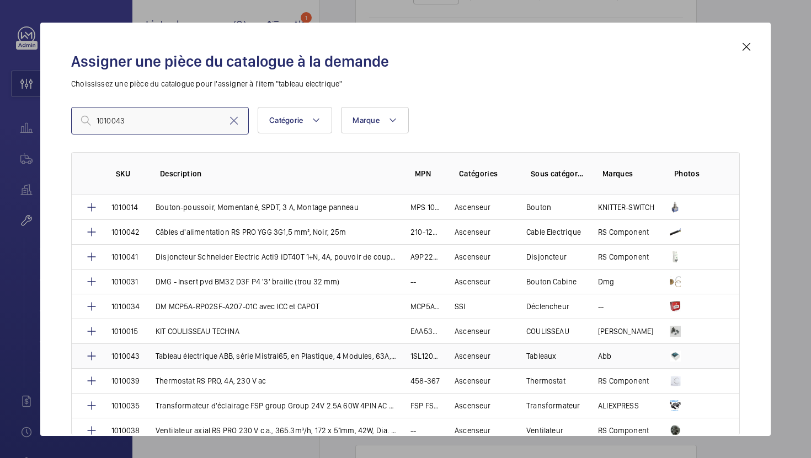
type input "1010043"
click at [606, 349] on td "Abb" at bounding box center [621, 356] width 72 height 25
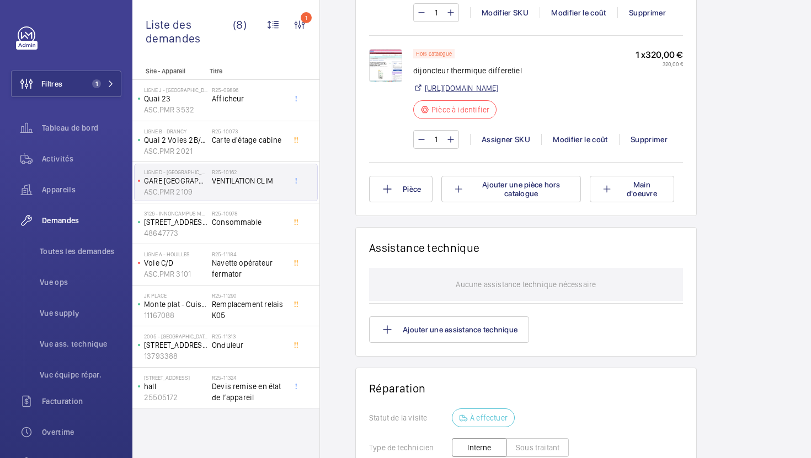
scroll to position [1214, 0]
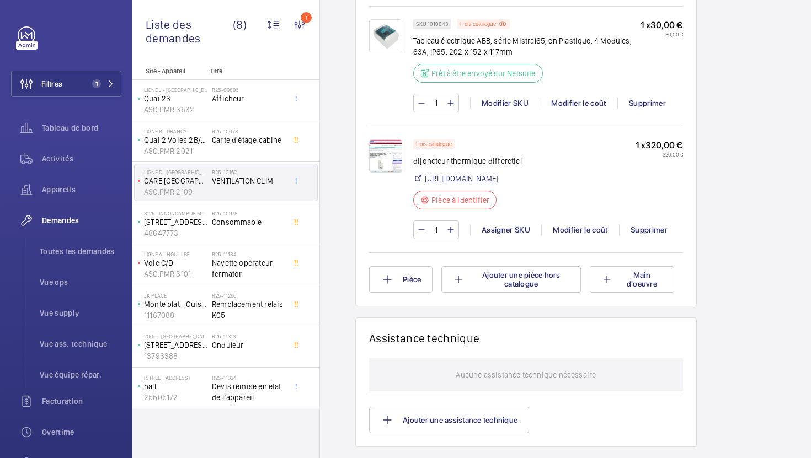
click at [489, 184] on link "[URL][DOMAIN_NAME]" at bounding box center [461, 178] width 73 height 11
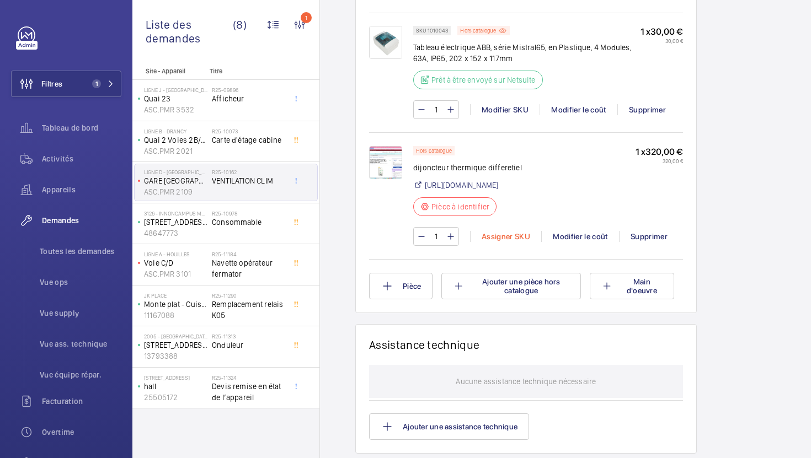
click at [492, 242] on div "Assigner SKU" at bounding box center [505, 236] width 71 height 11
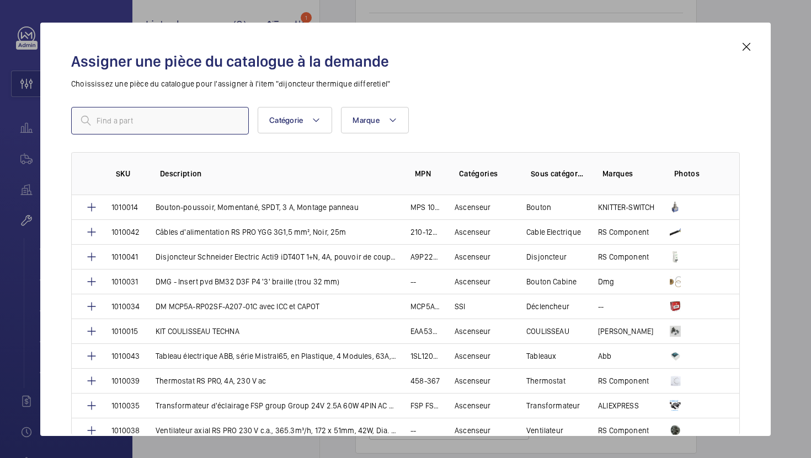
click at [153, 121] on input "text" at bounding box center [160, 121] width 178 height 28
paste input "1007731"
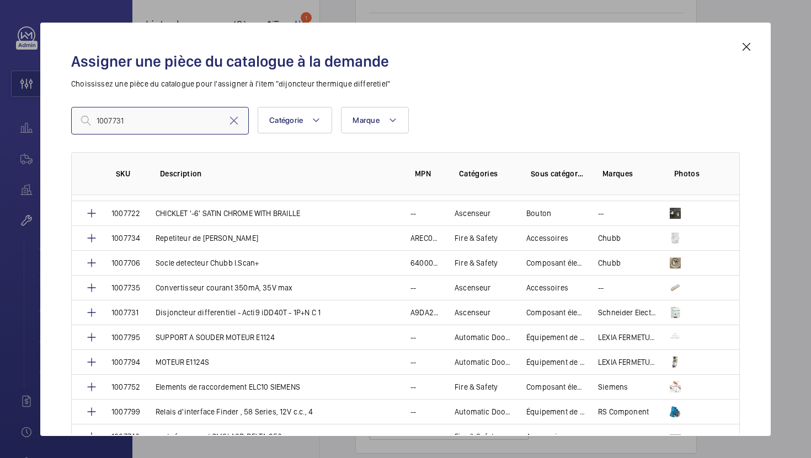
scroll to position [293, 0]
type input "1007731"
click at [359, 318] on td "Disjoncteur differentiel - Acti9 iDD40T - 1P+N C 1" at bounding box center [269, 311] width 255 height 25
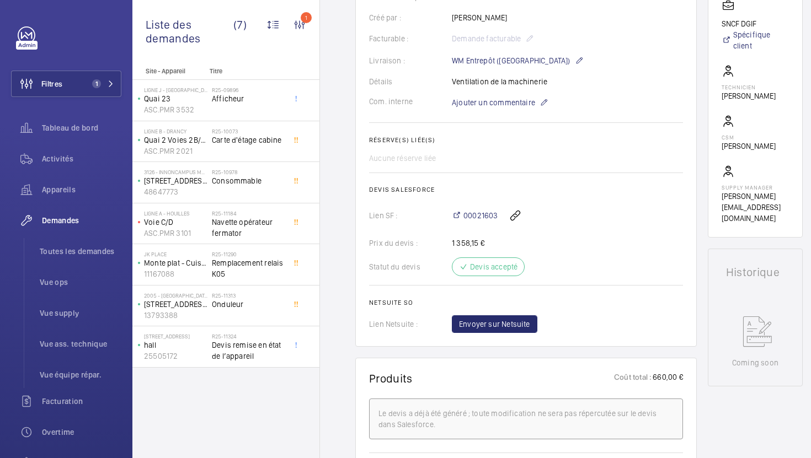
scroll to position [254, 0]
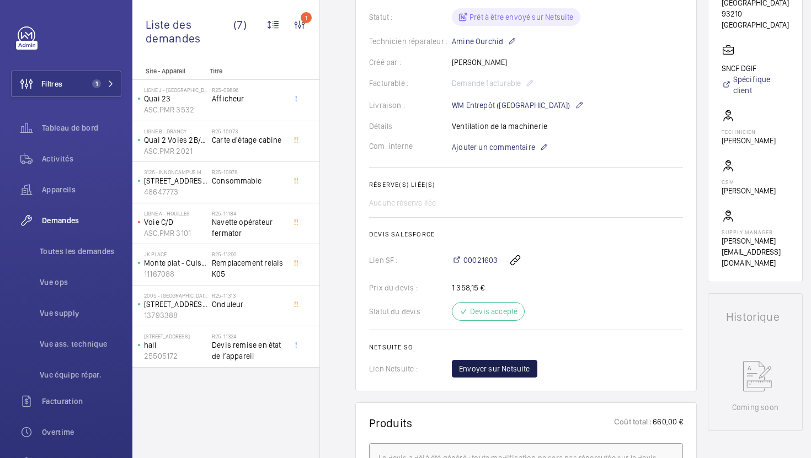
click at [512, 374] on span "Envoyer sur Netsuite" at bounding box center [494, 368] width 71 height 11
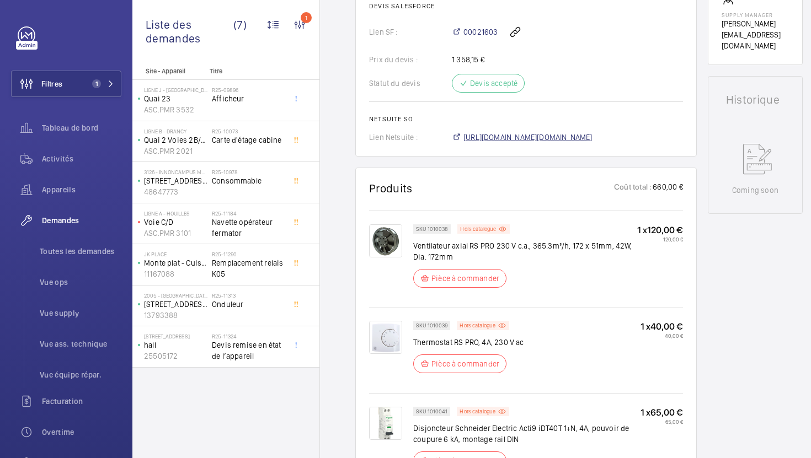
click at [543, 143] on span "[URL][DOMAIN_NAME][DOMAIN_NAME]" at bounding box center [527, 137] width 129 height 11
